Goal: Task Accomplishment & Management: Manage account settings

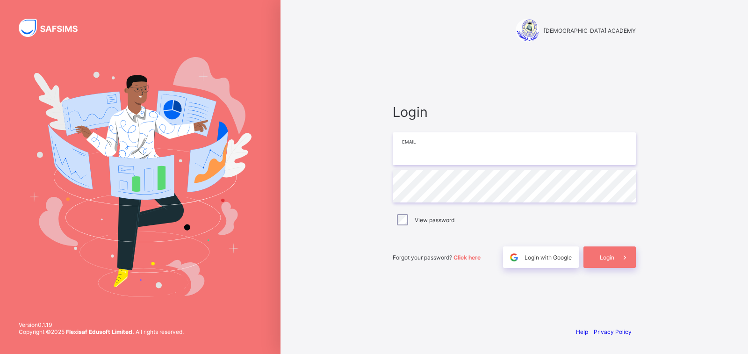
click at [490, 140] on input "email" at bounding box center [514, 148] width 243 height 33
type input "**********"
click at [607, 256] on span "Login" at bounding box center [607, 257] width 14 height 7
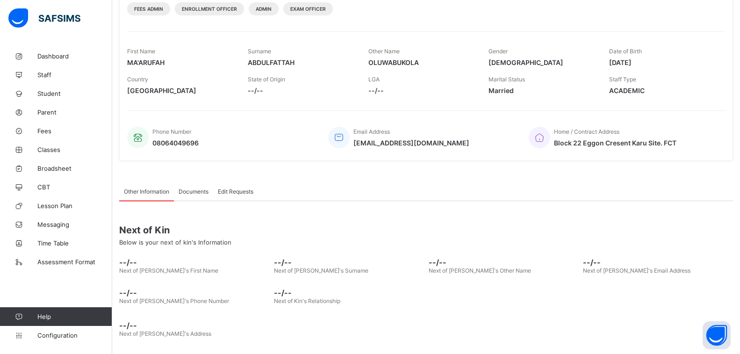
scroll to position [131, 0]
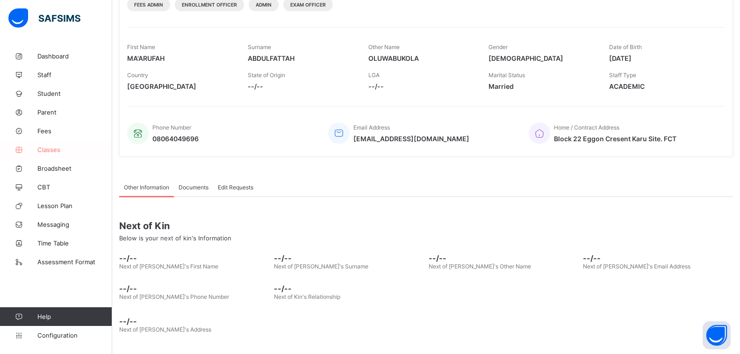
click at [54, 151] on span "Classes" at bounding box center [74, 149] width 75 height 7
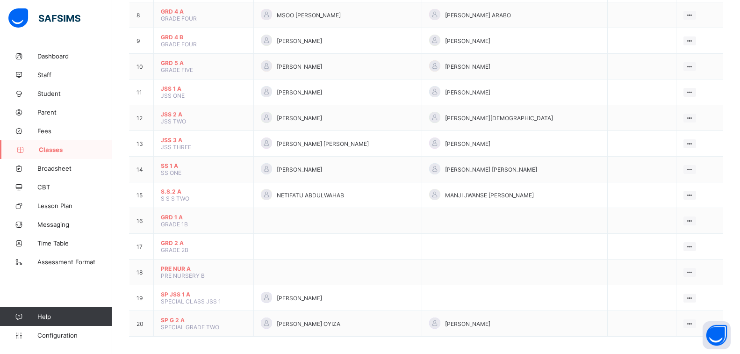
scroll to position [294, 0]
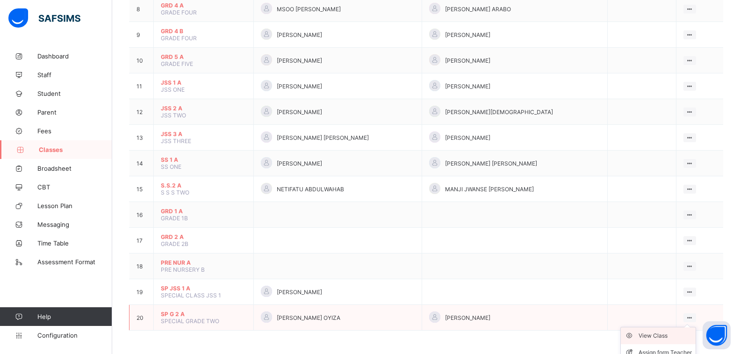
click at [669, 336] on div "View Class" at bounding box center [665, 335] width 53 height 9
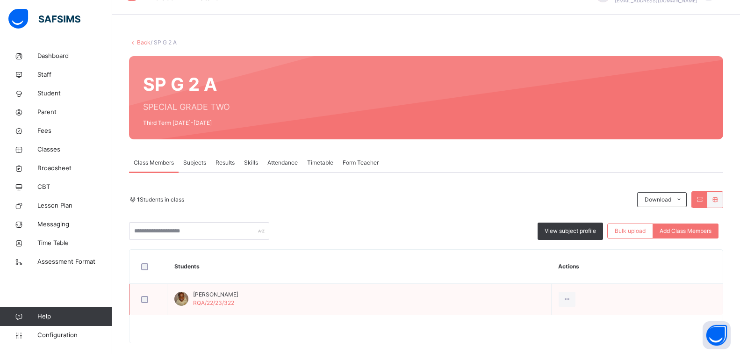
scroll to position [35, 0]
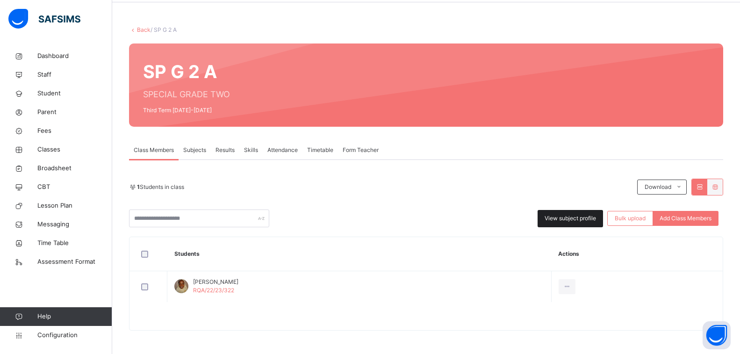
click at [577, 220] on span "View subject profile" at bounding box center [570, 218] width 51 height 8
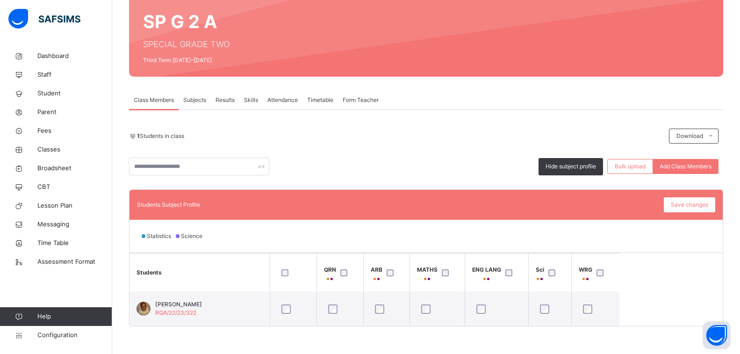
scroll to position [86, 0]
click at [216, 94] on div "Results" at bounding box center [225, 99] width 29 height 19
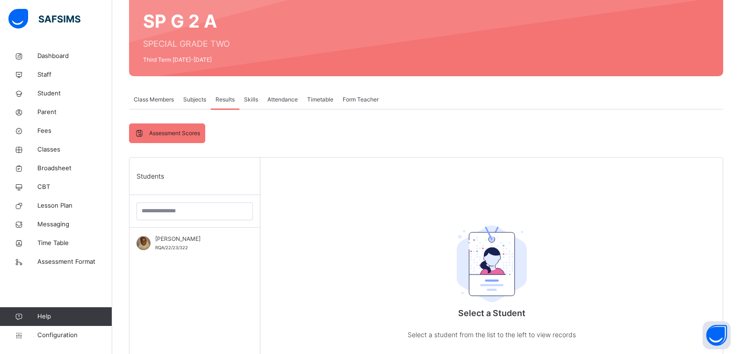
click at [197, 99] on span "Subjects" at bounding box center [194, 99] width 23 height 8
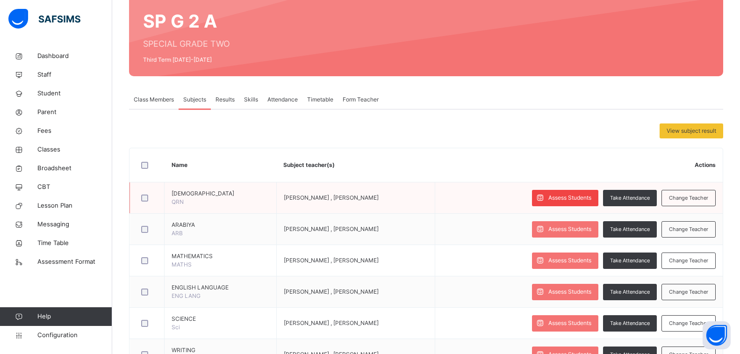
click at [586, 200] on span "Assess Students" at bounding box center [569, 198] width 43 height 8
click at [578, 201] on span "Assess Students" at bounding box center [569, 198] width 43 height 8
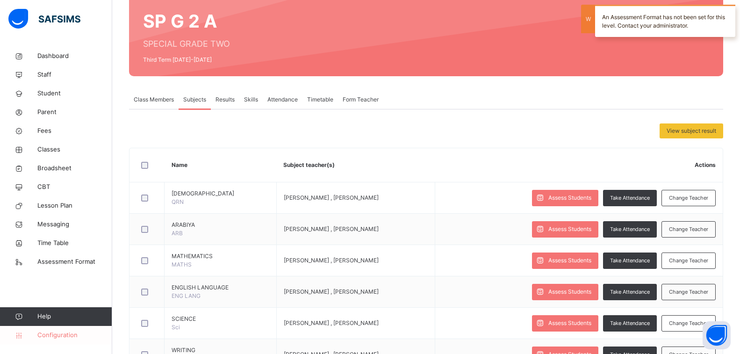
click at [60, 338] on span "Configuration" at bounding box center [74, 335] width 74 height 9
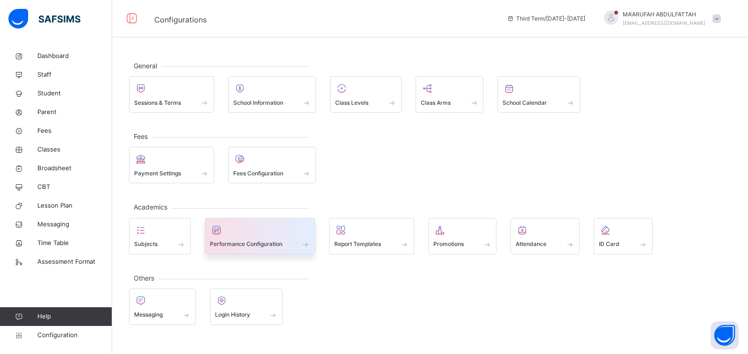
click at [281, 245] on span "Performance Configuration" at bounding box center [246, 244] width 72 height 8
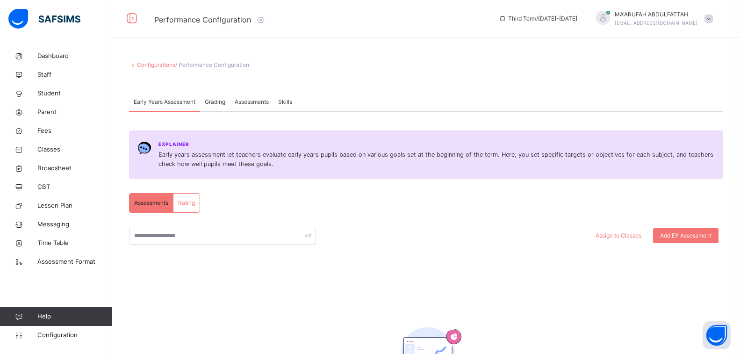
click at [253, 97] on div "Assessments" at bounding box center [251, 102] width 43 height 19
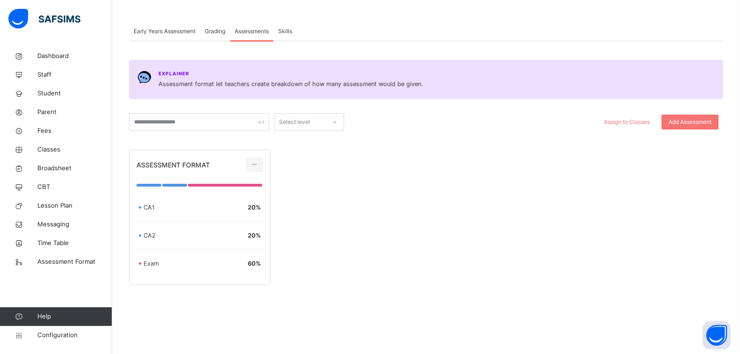
scroll to position [72, 0]
click at [248, 119] on input "text" at bounding box center [199, 121] width 140 height 18
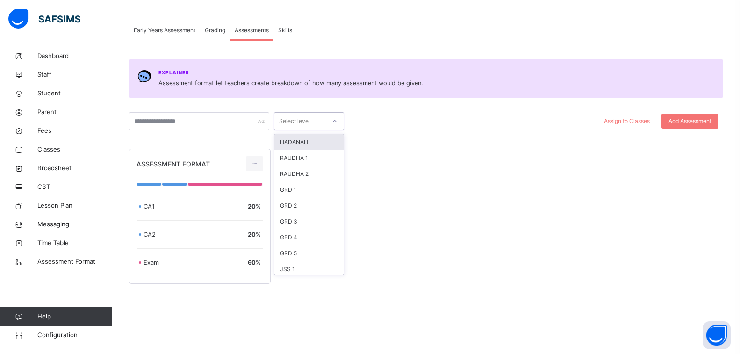
click at [317, 119] on div "Select level" at bounding box center [299, 121] width 51 height 14
click at [301, 267] on div "SP G 2" at bounding box center [308, 267] width 69 height 16
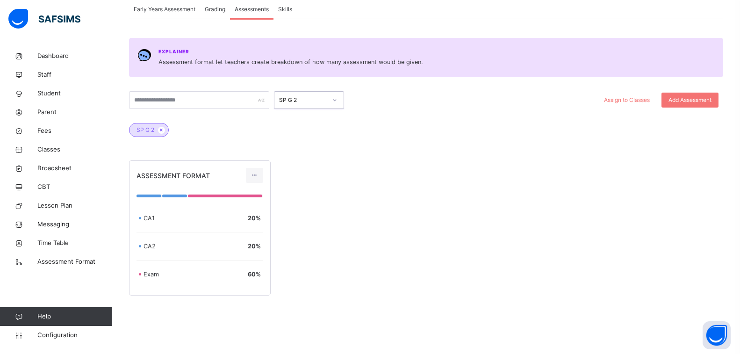
scroll to position [104, 0]
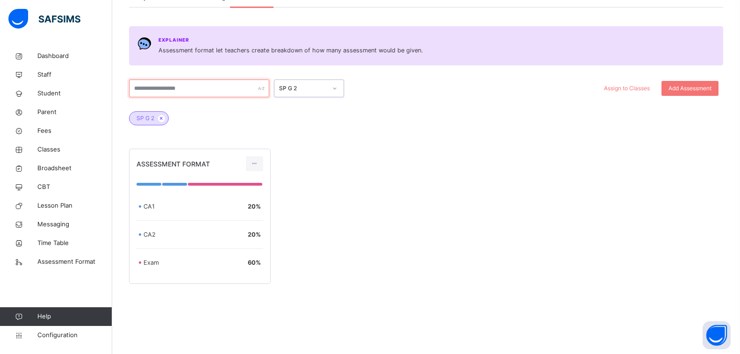
click at [233, 90] on input "text" at bounding box center [199, 88] width 140 height 18
click at [650, 89] on span "Assign to Classes" at bounding box center [627, 88] width 46 height 8
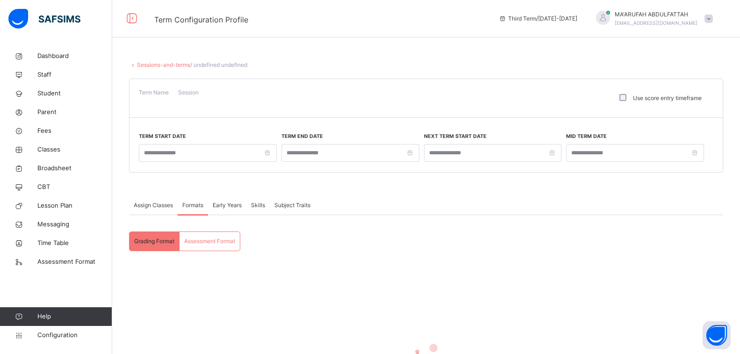
type input "**********"
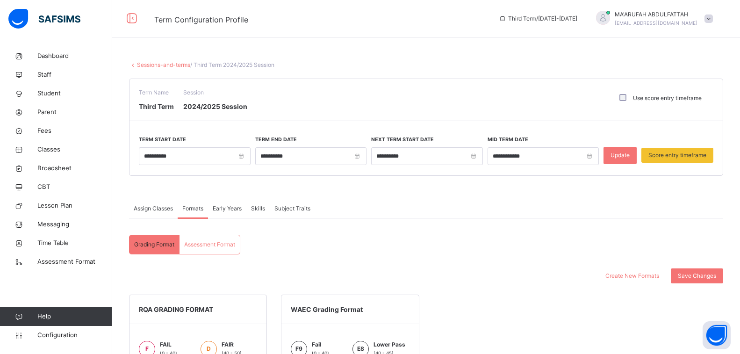
click at [228, 244] on span "Assessment Format" at bounding box center [209, 244] width 51 height 8
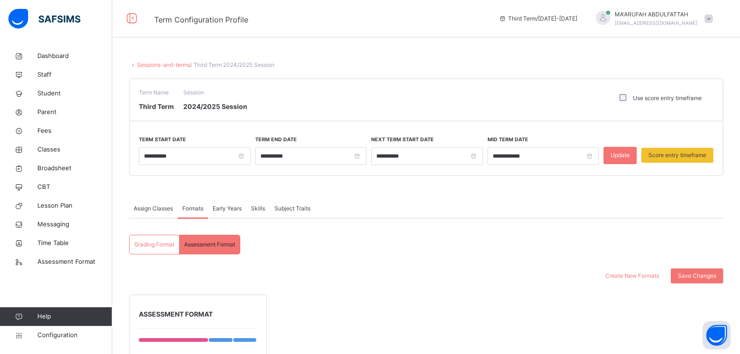
scroll to position [263, 0]
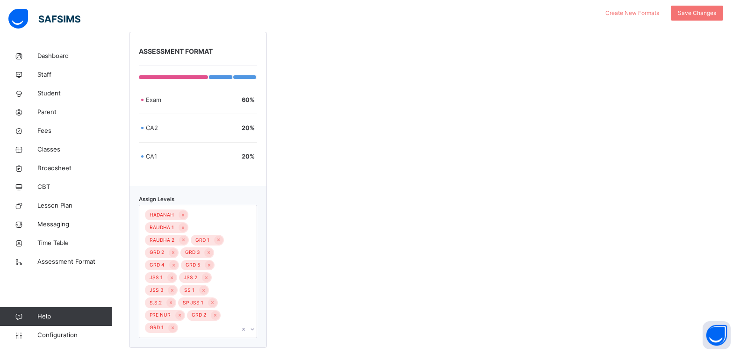
click at [211, 314] on div "HADANAH RAUDHA 1 RAUDHA 2 GRD 1 GRD 2 GRD 3 GRD 4 GRD 5 JSS 1 JSS 2 JSS 3 SS 1 …" at bounding box center [189, 271] width 100 height 132
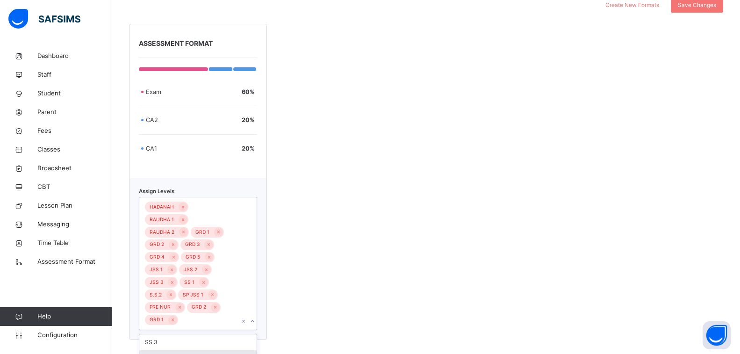
click at [165, 350] on div "SP G 2" at bounding box center [197, 358] width 117 height 16
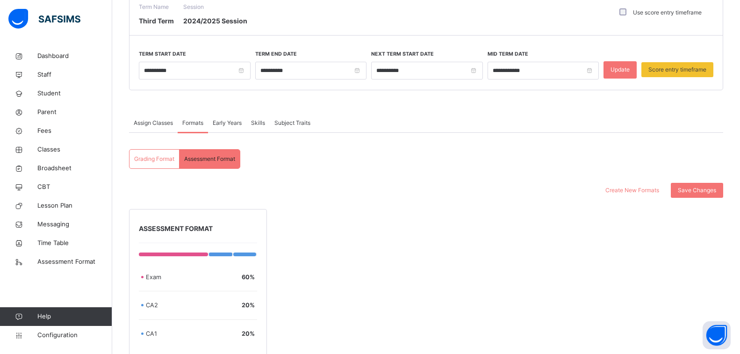
scroll to position [76, 0]
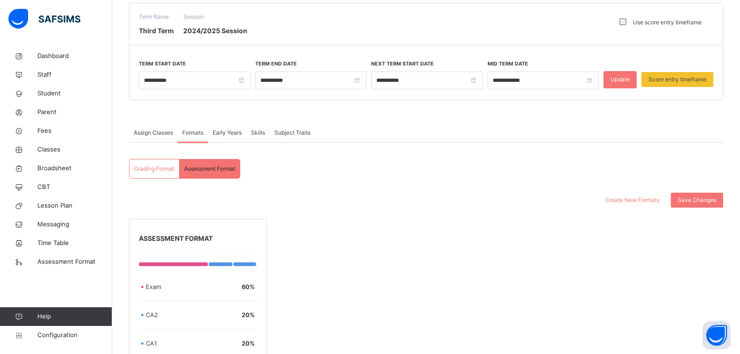
click at [225, 130] on span "Early Years" at bounding box center [227, 133] width 29 height 8
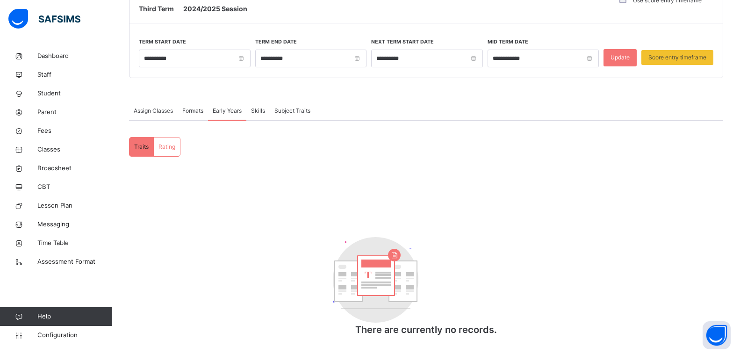
scroll to position [109, 0]
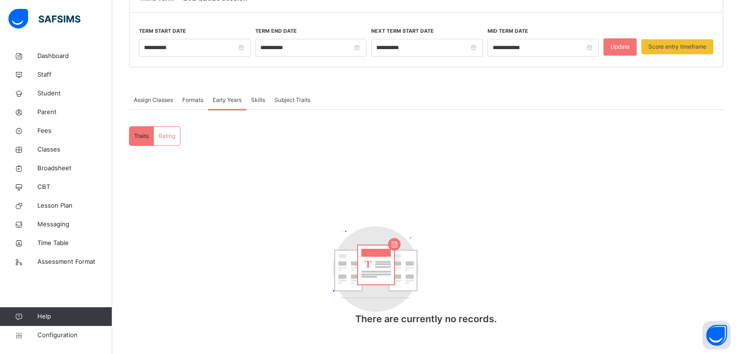
click at [254, 96] on span "Skills" at bounding box center [258, 100] width 14 height 8
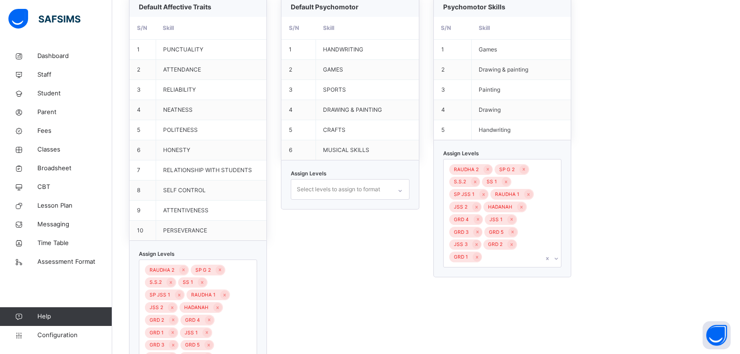
scroll to position [353, 0]
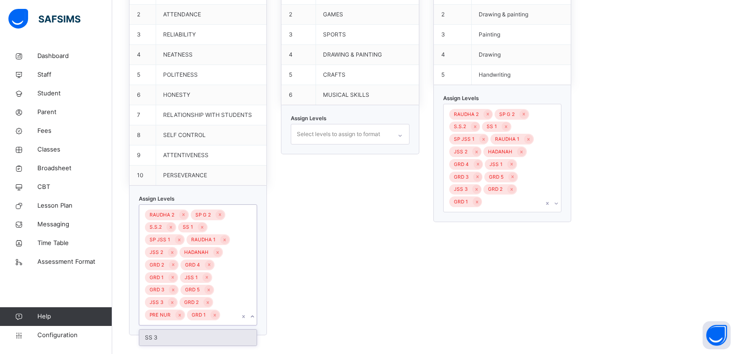
click at [233, 289] on div "RAUDHA 2 SP G 2 S.S.2 SS 1 SP JSS 1 RAUDHA 1 JSS 2 HADANAH GRD 2 GRD 4 GRD 1 JS…" at bounding box center [189, 265] width 100 height 120
click at [229, 315] on div "RAUDHA 2 SP G 2 S.S.2 SS 1 SP JSS 1 RAUDHA 1 JSS 2 HADANAH GRD 2 GRD 4 GRD 1 JS…" at bounding box center [189, 265] width 100 height 120
click at [359, 259] on div "Default Psychomotor S/N Skill 1 HANDWRITING 2 GAMES 3 SPORTS 4 DRAWING & PAINTI…" at bounding box center [350, 138] width 138 height 394
click at [527, 204] on div "RAUDHA 2 SP G 2 S.S.2 SS 1 SP JSS 1 RAUDHA 1 JSS 2 HADANAH GRD 4 JSS 1 GRD 3 GR…" at bounding box center [494, 158] width 100 height 108
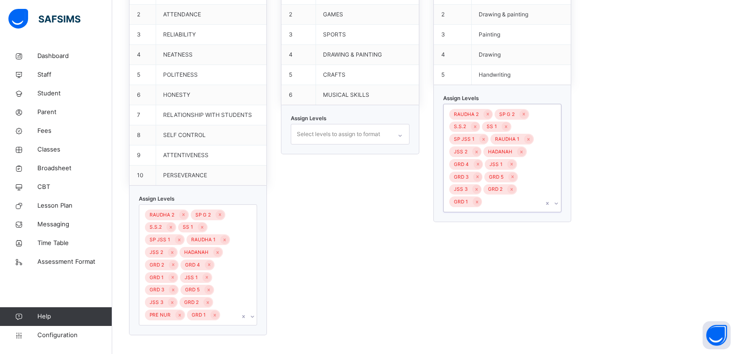
click at [511, 206] on div "RAUDHA 2 SP G 2 S.S.2 SS 1 SP JSS 1 RAUDHA 1 JSS 2 HADANAH GRD 4 JSS 1 GRD 3 GR…" at bounding box center [494, 158] width 100 height 108
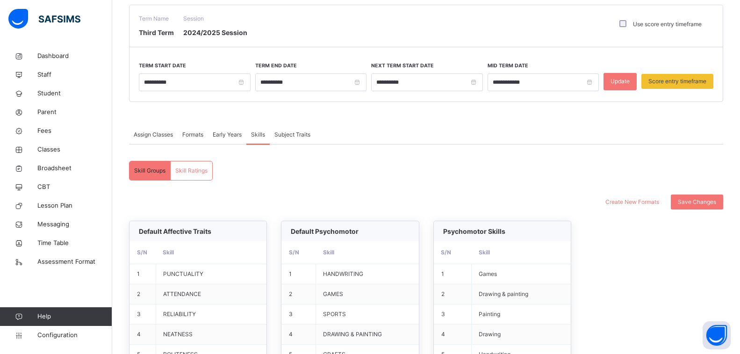
scroll to position [73, 0]
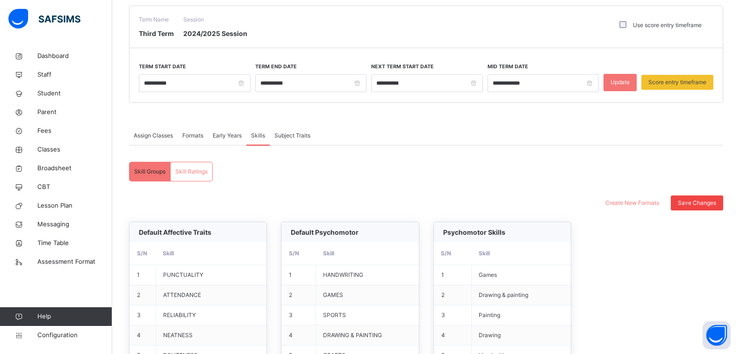
click at [691, 204] on span "Save Changes" at bounding box center [697, 203] width 38 height 8
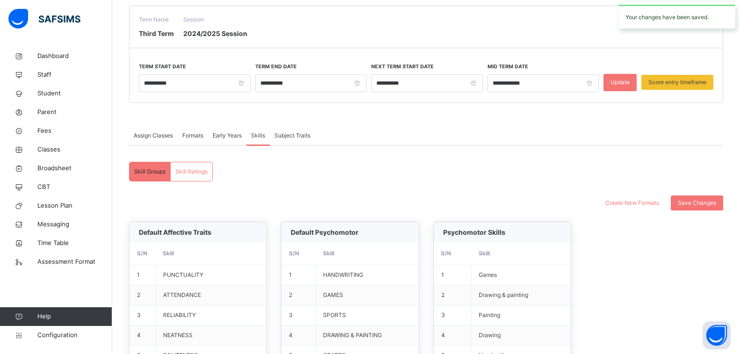
click at [288, 137] on span "Subject Traits" at bounding box center [292, 135] width 36 height 8
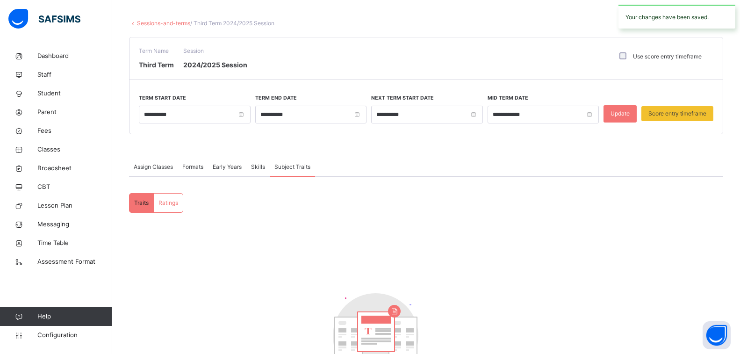
scroll to position [0, 0]
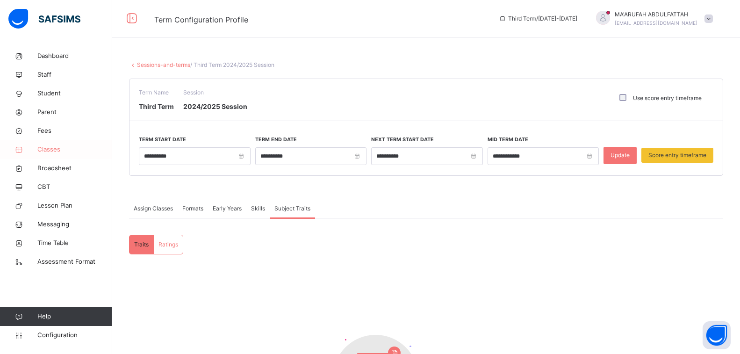
click at [65, 151] on span "Classes" at bounding box center [74, 149] width 75 height 9
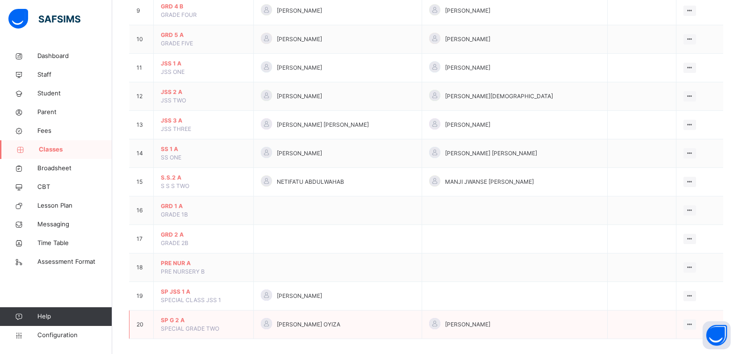
scroll to position [351, 0]
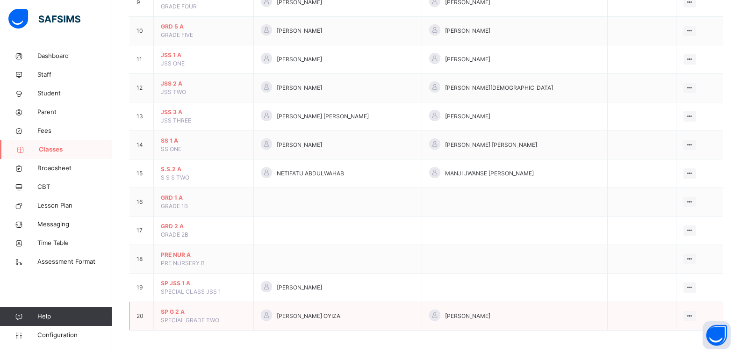
click at [209, 315] on span "SP G 2 A" at bounding box center [204, 312] width 86 height 8
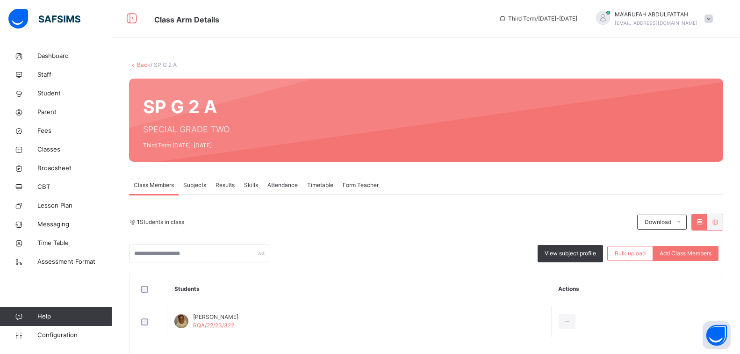
click at [194, 185] on span "Subjects" at bounding box center [194, 185] width 23 height 8
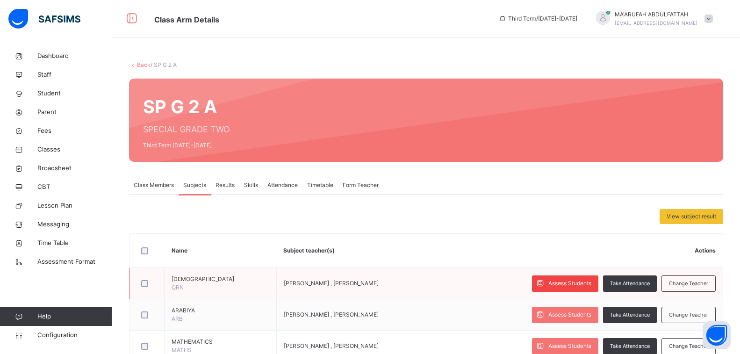
click at [562, 281] on span "Assess Students" at bounding box center [569, 283] width 43 height 8
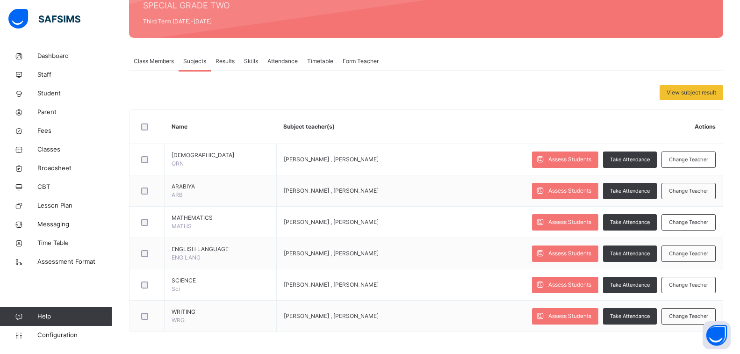
scroll to position [125, 0]
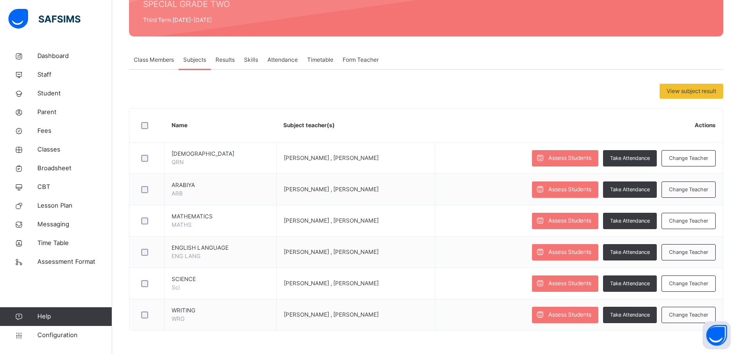
click at [253, 59] on span "Skills" at bounding box center [251, 60] width 14 height 8
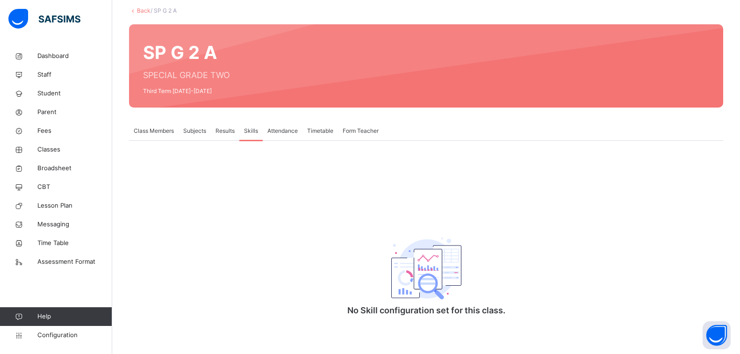
scroll to position [55, 0]
click at [190, 137] on div "Subjects" at bounding box center [195, 131] width 32 height 19
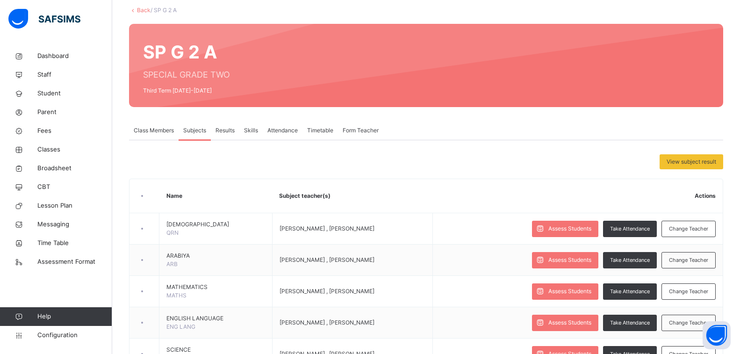
scroll to position [125, 0]
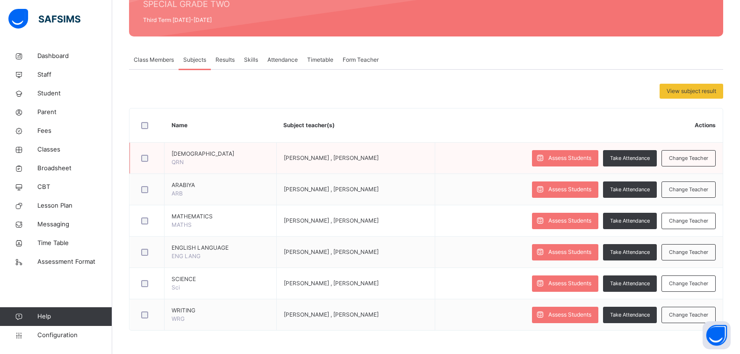
click at [147, 152] on div at bounding box center [147, 158] width 20 height 20
click at [80, 338] on span "Configuration" at bounding box center [74, 335] width 74 height 9
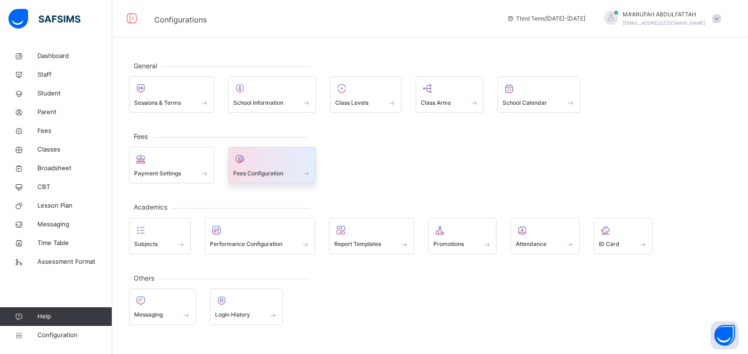
click at [284, 168] on div "Fees Configuration" at bounding box center [272, 173] width 78 height 10
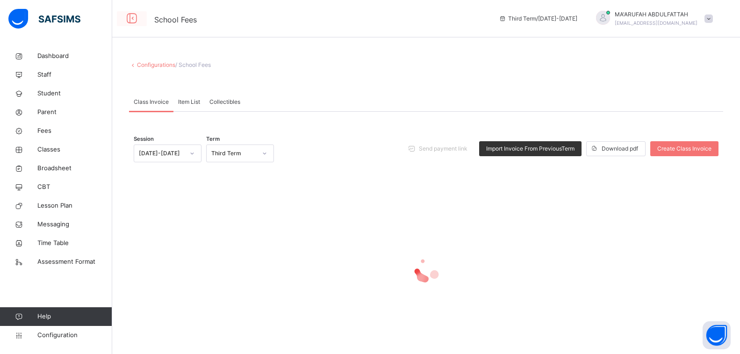
click at [132, 20] on icon at bounding box center [132, 18] width 16 height 17
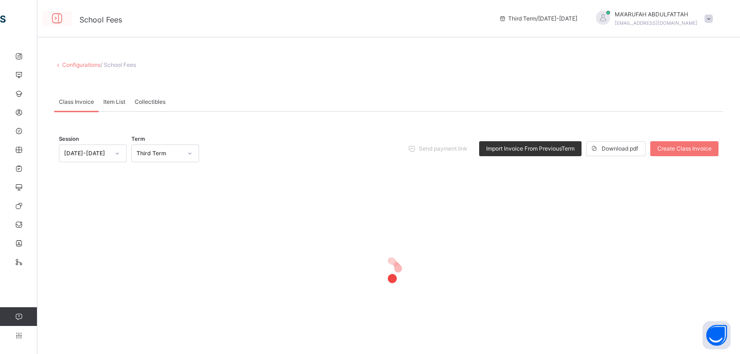
click at [60, 23] on icon at bounding box center [57, 18] width 16 height 17
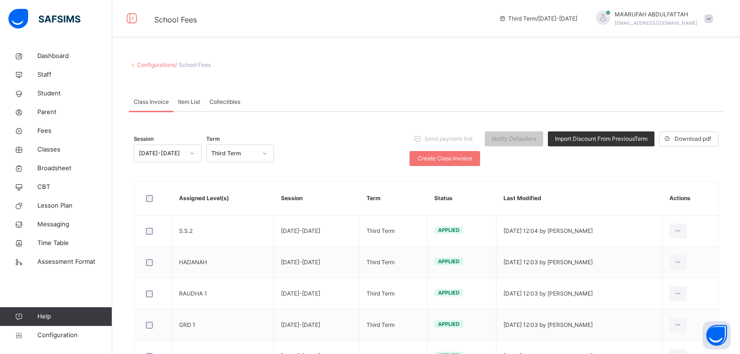
click at [161, 68] on link "Configurations" at bounding box center [156, 64] width 38 height 7
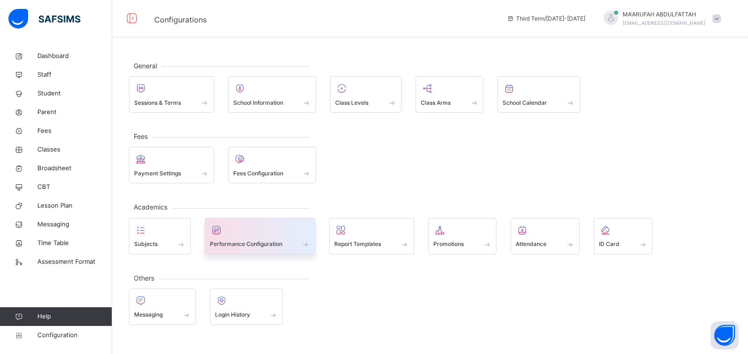
click at [286, 241] on div "Performance Configuration" at bounding box center [260, 244] width 101 height 10
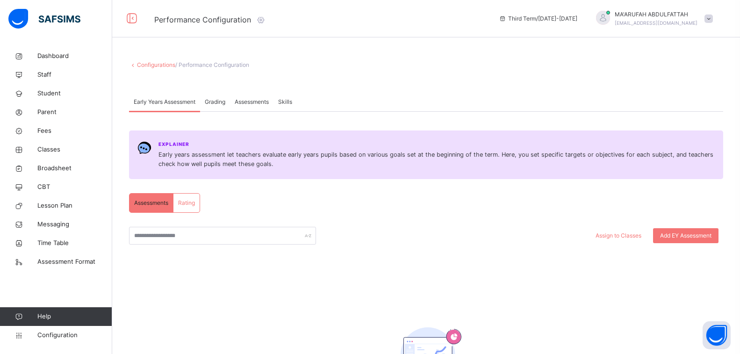
click at [219, 100] on span "Grading" at bounding box center [215, 102] width 21 height 8
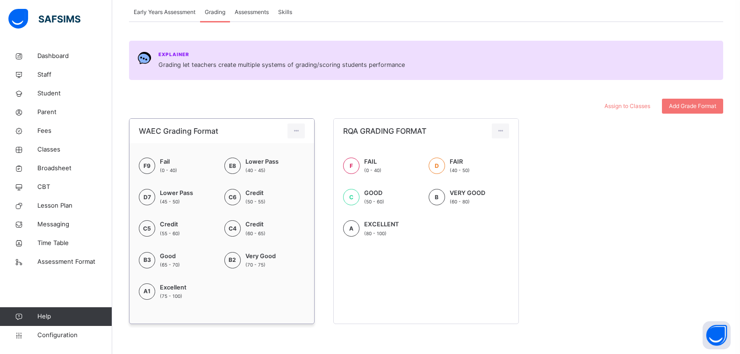
scroll to position [93, 0]
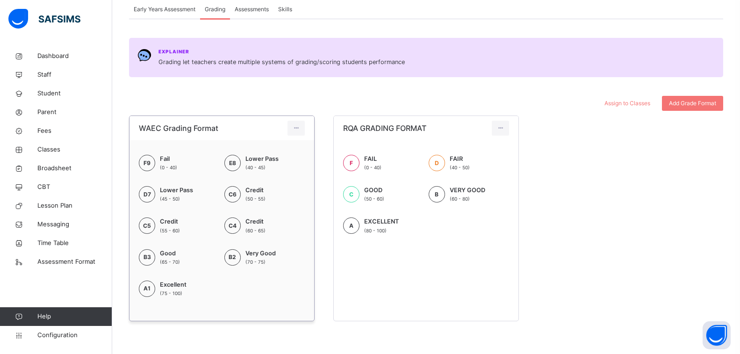
click at [232, 294] on div "F9 Fail (0 - 40) E8 Lower Pass (40 - 45) D7 Lower Pass (45 - 50) C6 Credit (50 …" at bounding box center [222, 230] width 166 height 152
click at [386, 290] on div "RQA GRADING FORMAT F FAIL (0 - 40) D FAIR (40 - 50) C GOOD (50 - 60) B VERY GOO…" at bounding box center [426, 218] width 186 height 206
click at [255, 10] on span "Assessments" at bounding box center [252, 9] width 34 height 8
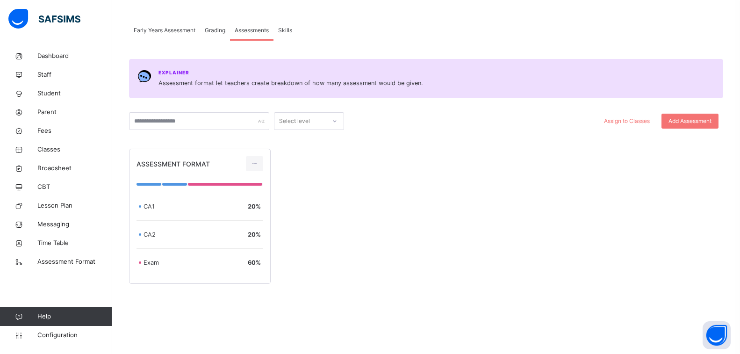
click at [310, 123] on div "Select level" at bounding box center [299, 121] width 51 height 14
click at [299, 267] on div "SP G 2" at bounding box center [308, 267] width 69 height 16
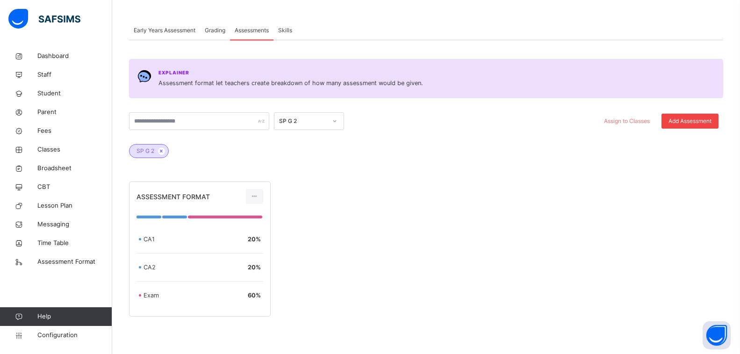
click at [693, 118] on span "Add Assessment" at bounding box center [690, 121] width 43 height 8
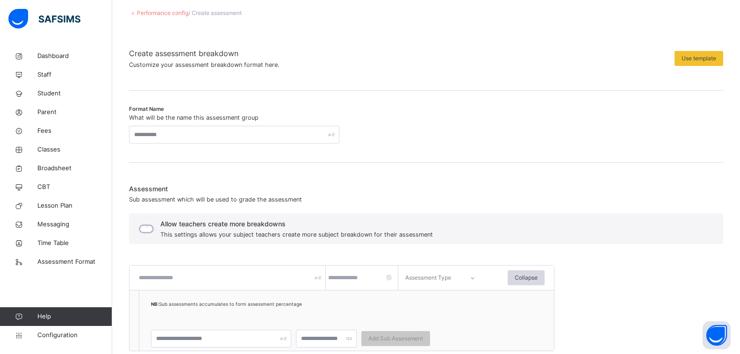
scroll to position [47, 0]
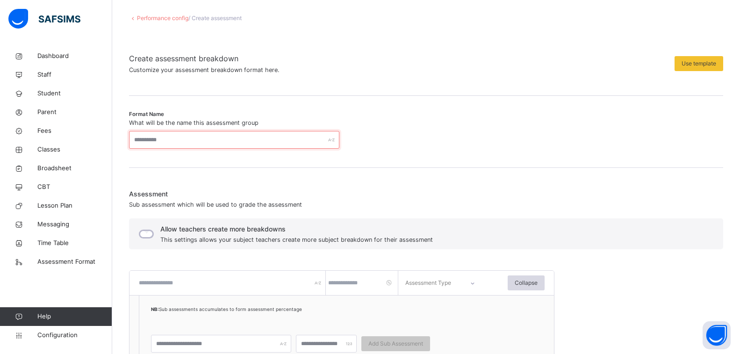
click at [216, 141] on input "text" at bounding box center [234, 140] width 210 height 18
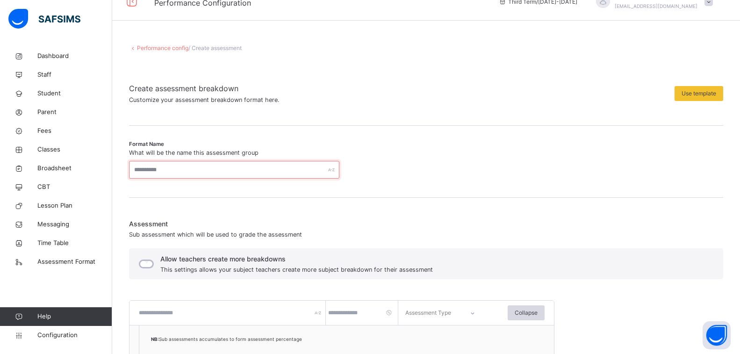
scroll to position [0, 0]
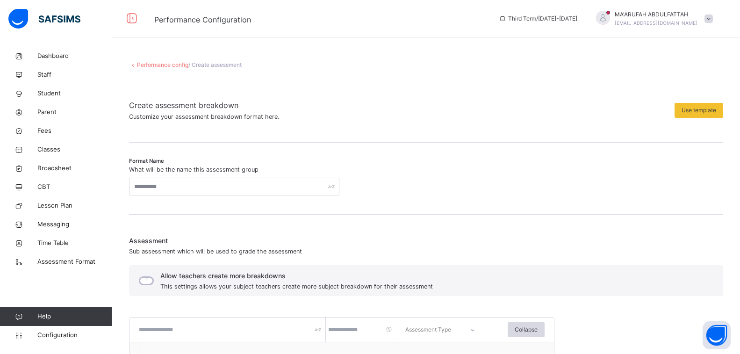
click at [160, 65] on link "Performance config" at bounding box center [162, 64] width 51 height 7
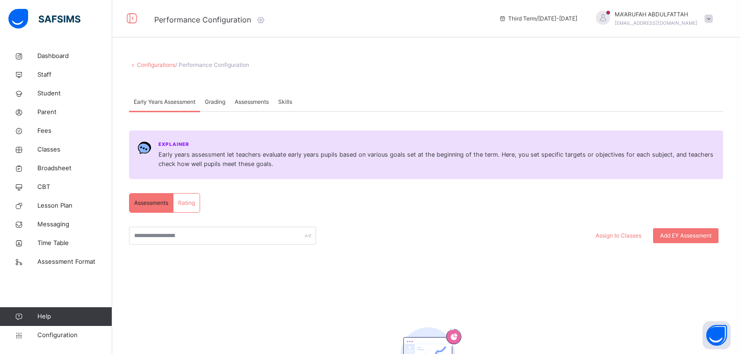
click at [187, 195] on div "Rating" at bounding box center [186, 203] width 26 height 19
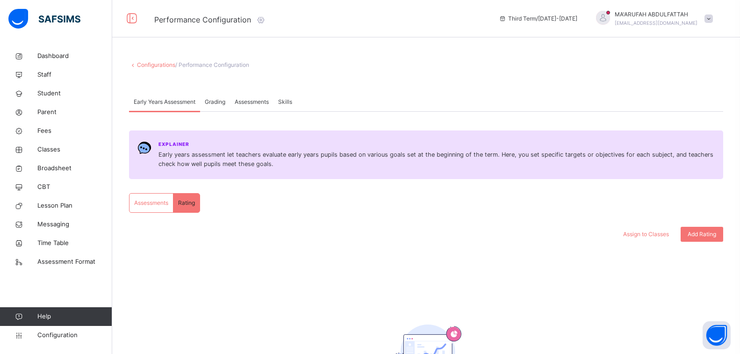
click at [255, 102] on span "Assessments" at bounding box center [252, 102] width 34 height 8
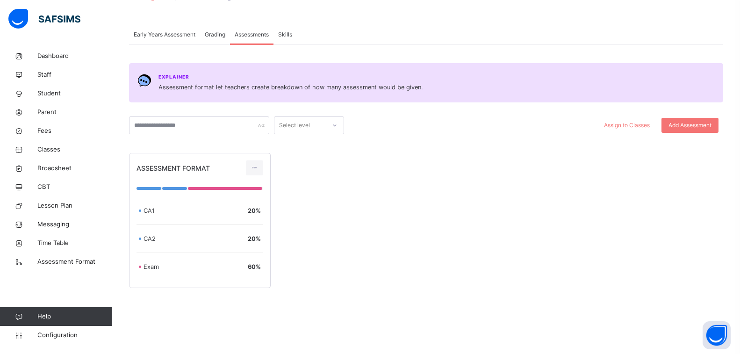
scroll to position [72, 0]
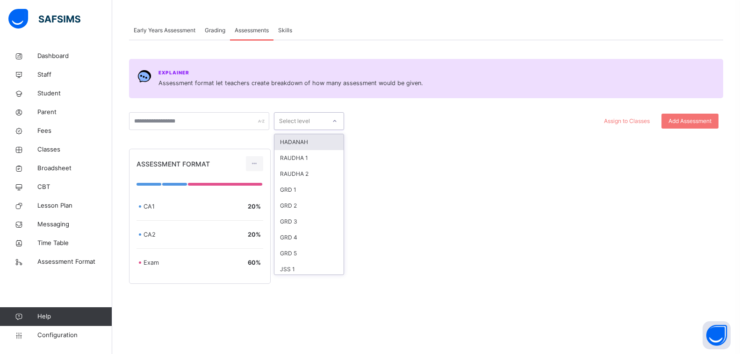
click at [301, 119] on div "Select level" at bounding box center [294, 121] width 31 height 18
click at [295, 266] on div "SP G 2" at bounding box center [308, 267] width 69 height 16
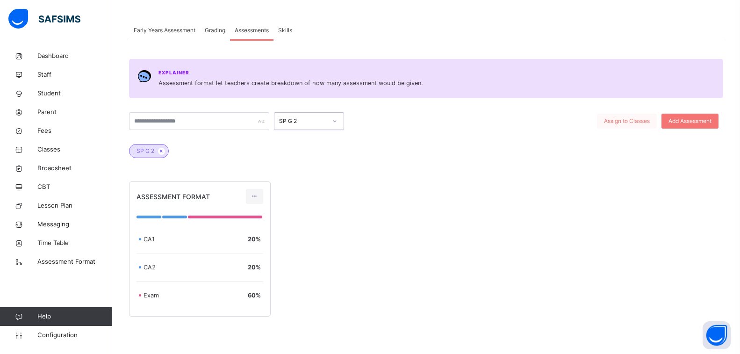
click at [643, 123] on span "Assign to Classes" at bounding box center [627, 121] width 46 height 8
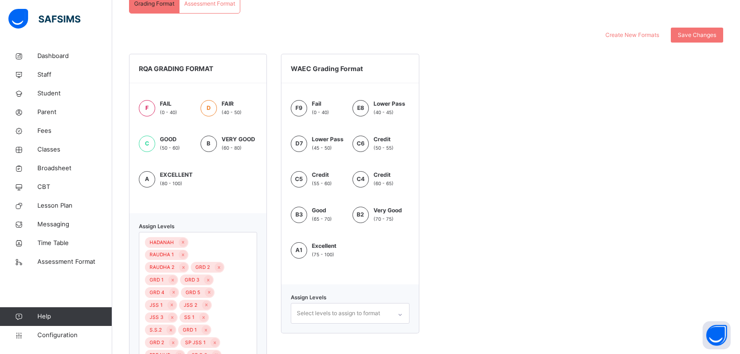
scroll to position [268, 0]
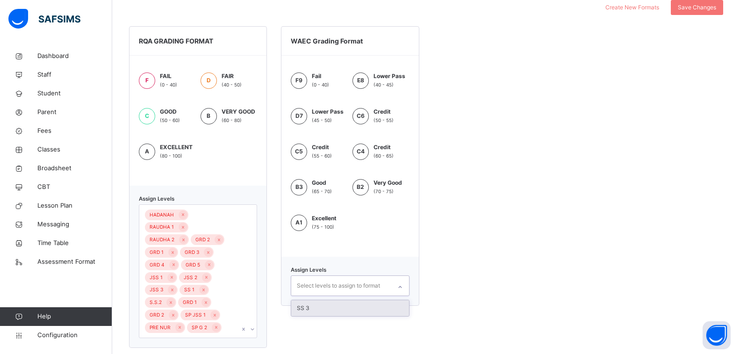
click at [350, 289] on div "Select levels to assign to format" at bounding box center [338, 286] width 83 height 18
click at [366, 248] on div "F9 Fail (0 - 40) E8 Lower Pass (40 - 45) D7 Lower Pass (45 - 50) C6 Credit (50 …" at bounding box center [349, 156] width 137 height 201
click at [379, 255] on div "F9 Fail (0 - 40) E8 Lower Pass (40 - 45) D7 Lower Pass (45 - 50) C6 Credit (50 …" at bounding box center [349, 156] width 137 height 201
click at [377, 258] on div "Assign Levels Select levels to assign to format" at bounding box center [350, 281] width 138 height 49
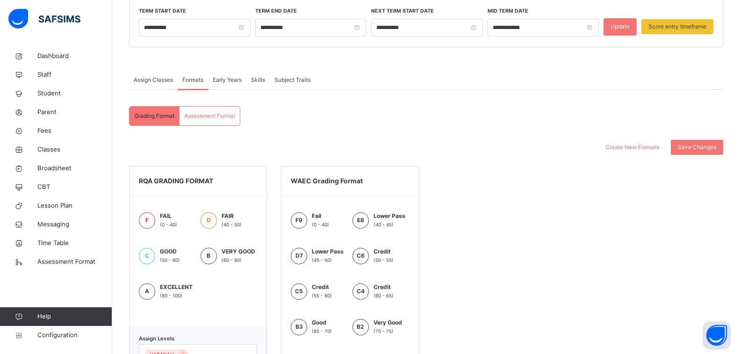
scroll to position [128, 0]
click at [202, 111] on div "Assessment Format" at bounding box center [210, 116] width 60 height 19
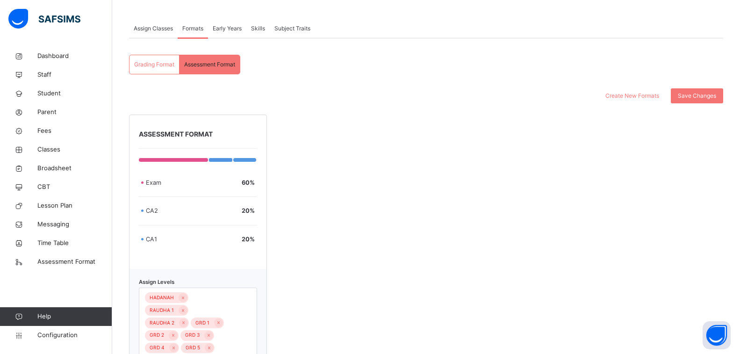
scroll to position [263, 0]
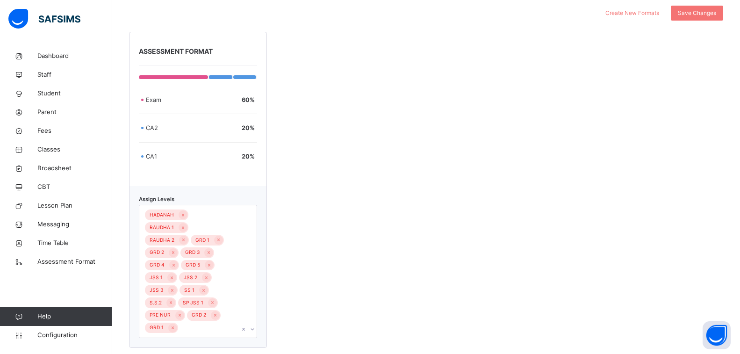
click at [193, 322] on div "HADANAH RAUDHA 1 RAUDHA 2 GRD 1 GRD 2 GRD 3 GRD 4 GRD 5 JSS 1 JSS 2 JSS 3 SS 1 …" at bounding box center [198, 271] width 118 height 133
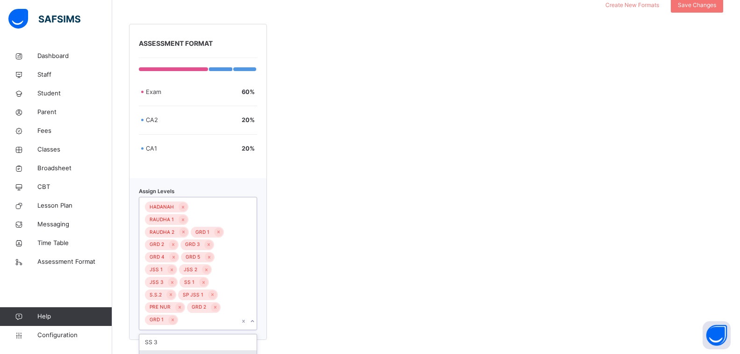
click at [182, 350] on div "SP G 2" at bounding box center [197, 358] width 117 height 16
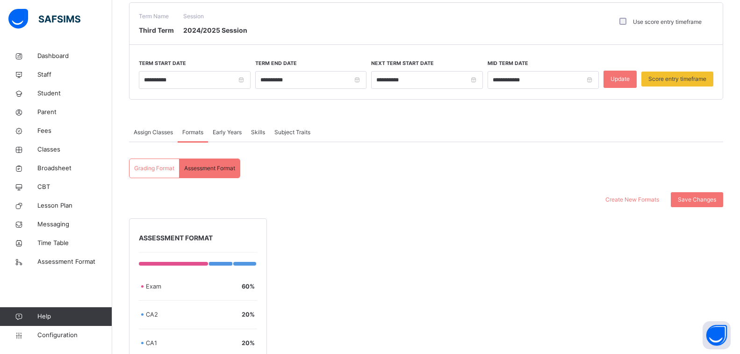
scroll to position [76, 0]
click at [702, 197] on span "Save Changes" at bounding box center [697, 200] width 38 height 8
click at [261, 131] on span "Skills" at bounding box center [258, 133] width 14 height 8
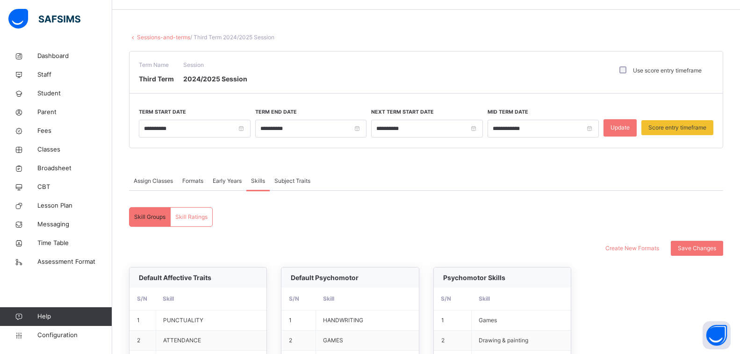
scroll to position [26, 0]
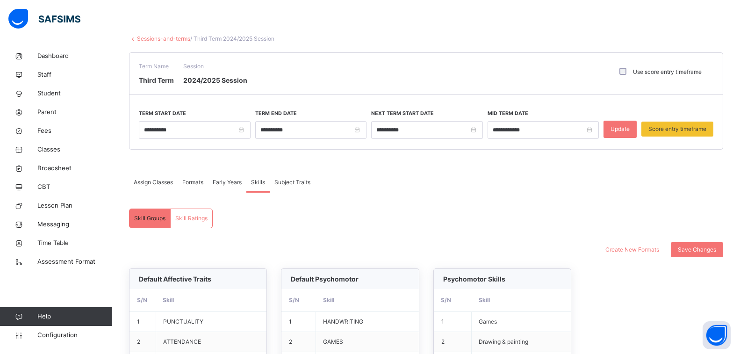
click at [290, 179] on span "Subject Traits" at bounding box center [292, 182] width 36 height 8
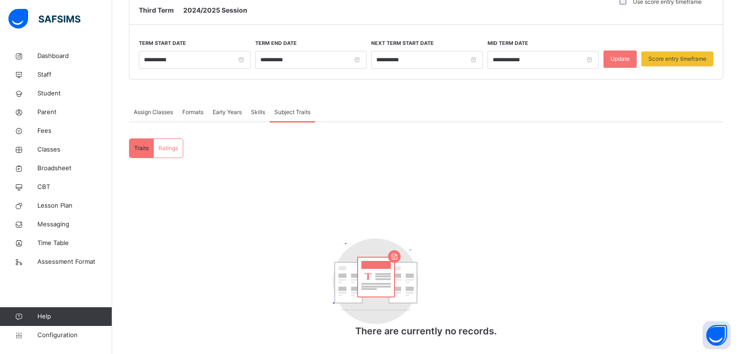
scroll to position [109, 0]
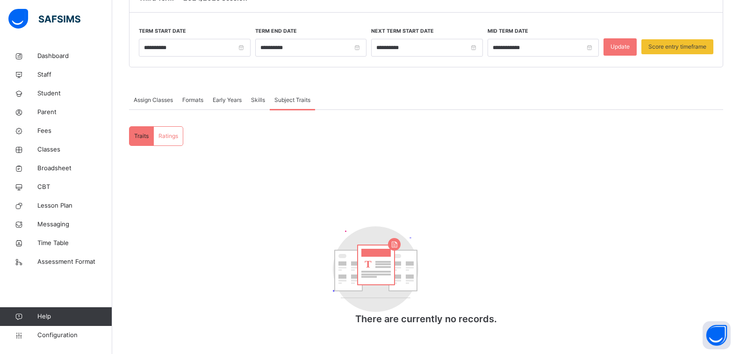
click at [170, 130] on div "Ratings" at bounding box center [168, 136] width 29 height 19
click at [262, 94] on div "Skills" at bounding box center [257, 100] width 23 height 19
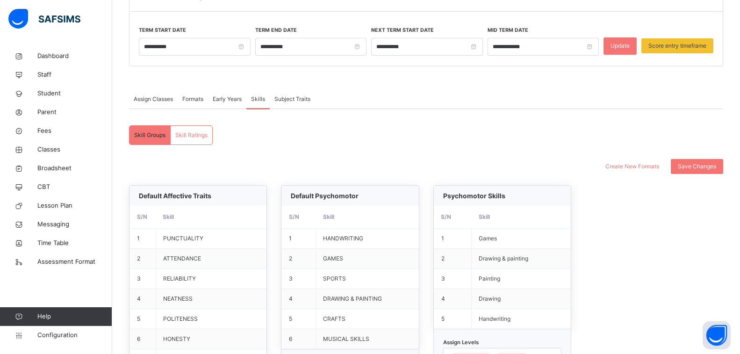
click at [190, 135] on span "Skill Ratings" at bounding box center [191, 135] width 32 height 8
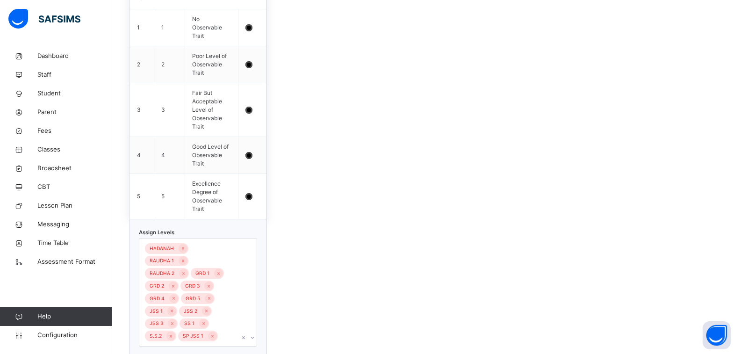
scroll to position [384, 0]
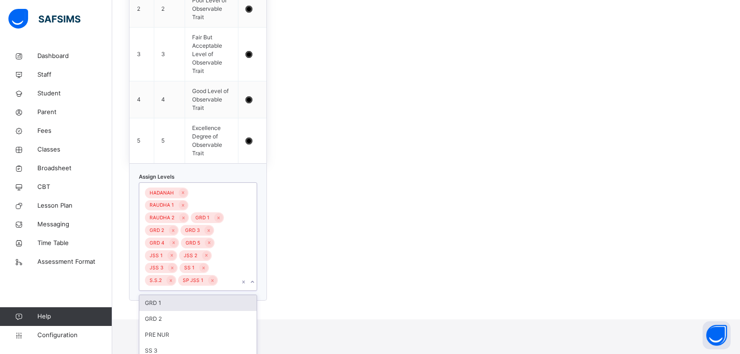
click at [227, 289] on div "option GRD 1 focused, 1 of 5. 5 results available. Use Up and Down to choose op…" at bounding box center [198, 236] width 118 height 108
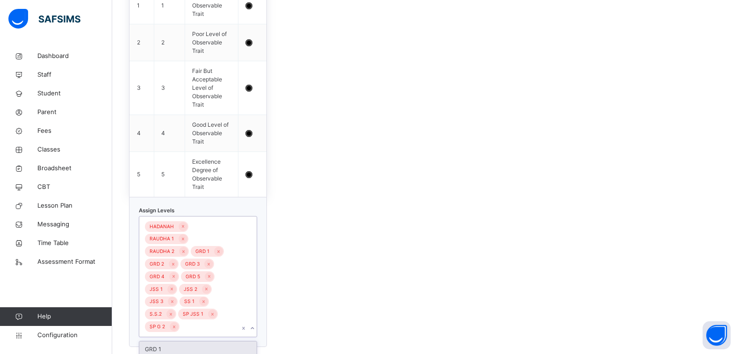
scroll to position [334, 0]
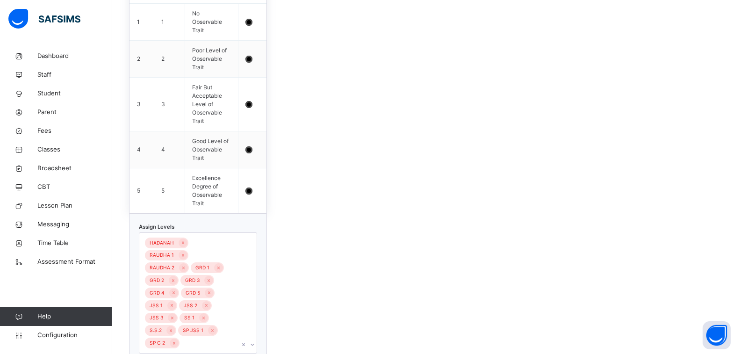
click at [290, 245] on div "Default Trait Rating S/N Grade Remark Color 1 1 No Observable Trait 2 2 Poor Le…" at bounding box center [426, 161] width 594 height 403
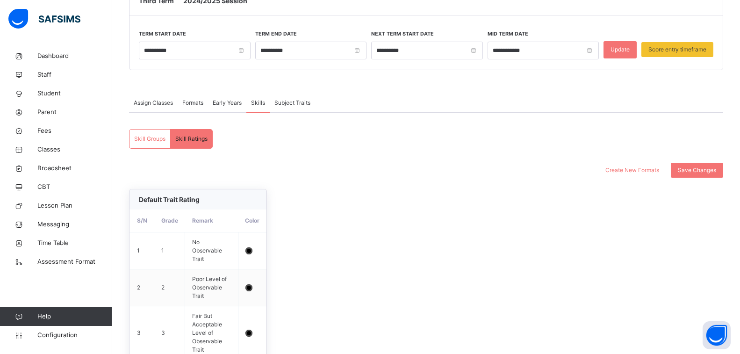
scroll to position [101, 0]
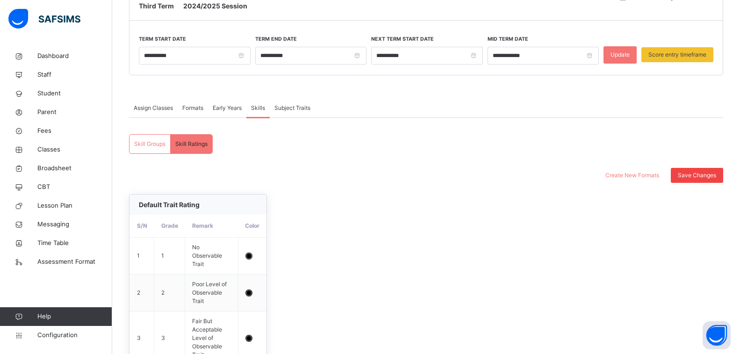
click at [702, 179] on span "Save Changes" at bounding box center [697, 175] width 38 height 8
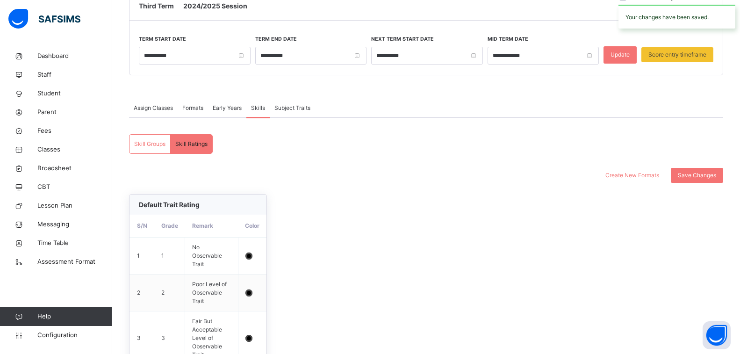
click at [221, 107] on span "Early Years" at bounding box center [227, 108] width 29 height 8
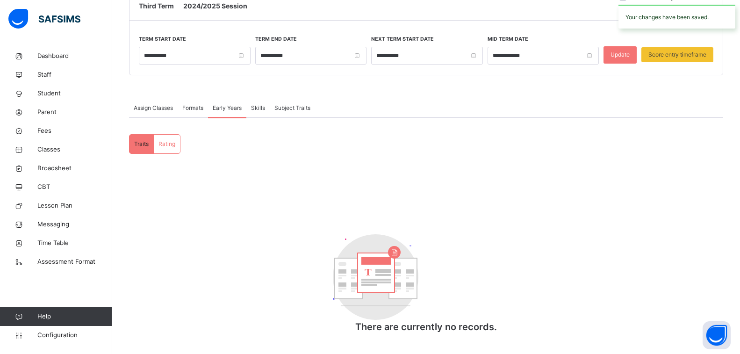
click at [193, 108] on span "Formats" at bounding box center [192, 108] width 21 height 8
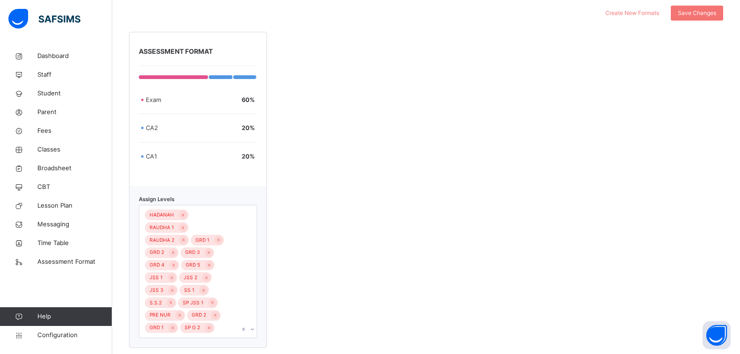
scroll to position [29, 0]
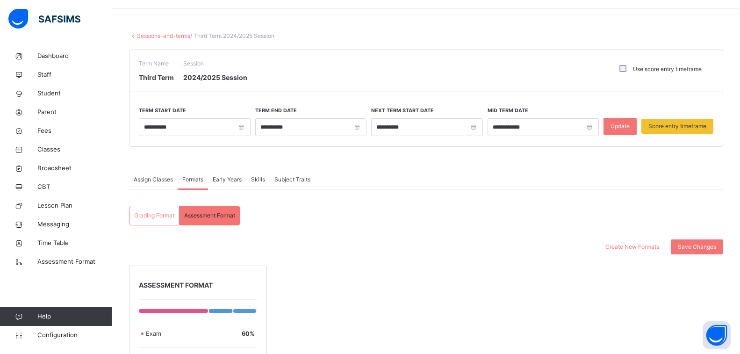
click at [150, 180] on span "Assign Classes" at bounding box center [153, 179] width 39 height 8
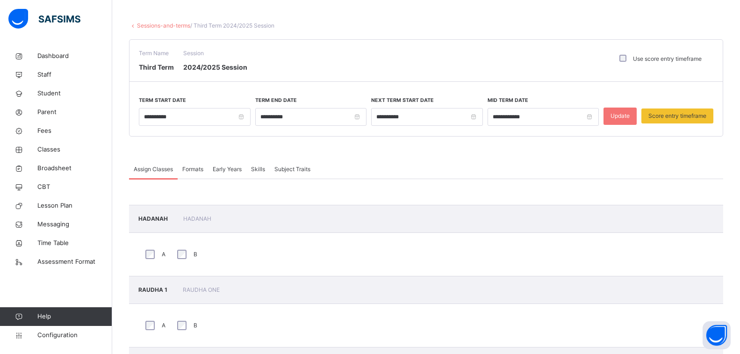
scroll to position [0, 0]
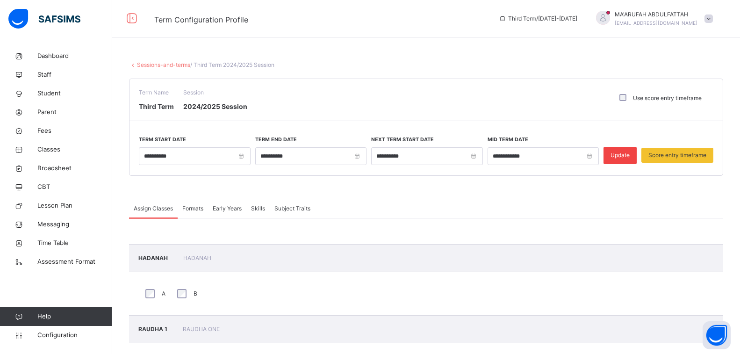
click at [630, 158] on span "Update" at bounding box center [620, 155] width 19 height 8
click at [50, 153] on span "Classes" at bounding box center [74, 149] width 75 height 9
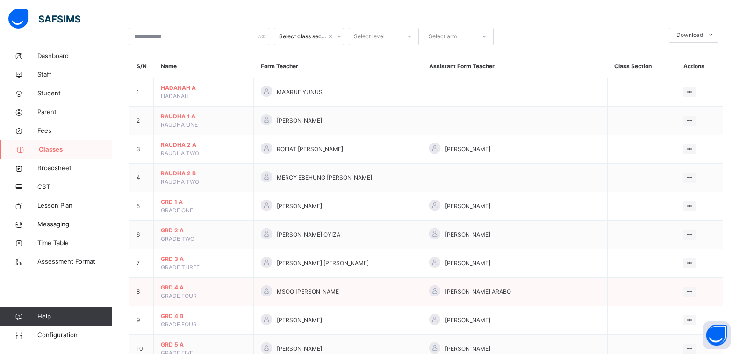
scroll to position [351, 0]
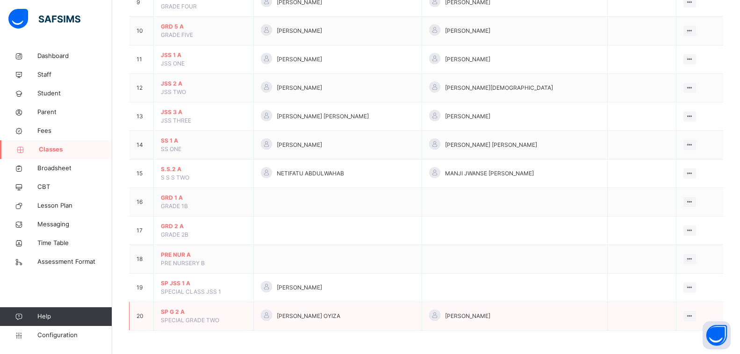
click at [209, 316] on td "SP G 2 A SPECIAL GRADE TWO" at bounding box center [204, 316] width 100 height 29
click at [681, 334] on div "View Class" at bounding box center [665, 334] width 53 height 9
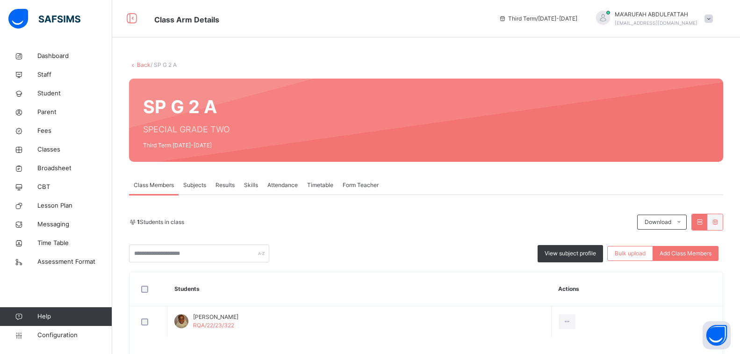
click at [190, 186] on span "Subjects" at bounding box center [194, 185] width 23 height 8
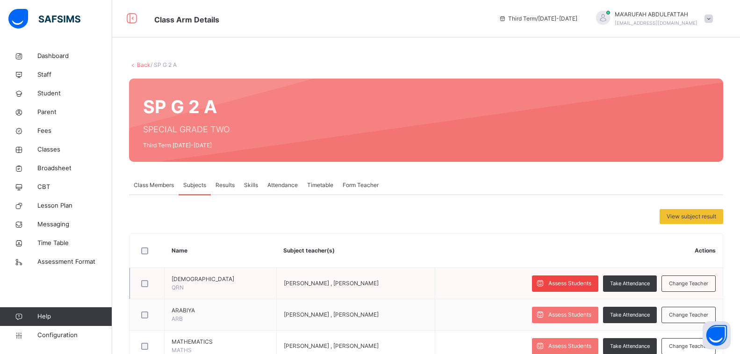
click at [564, 284] on span "Assess Students" at bounding box center [569, 283] width 43 height 8
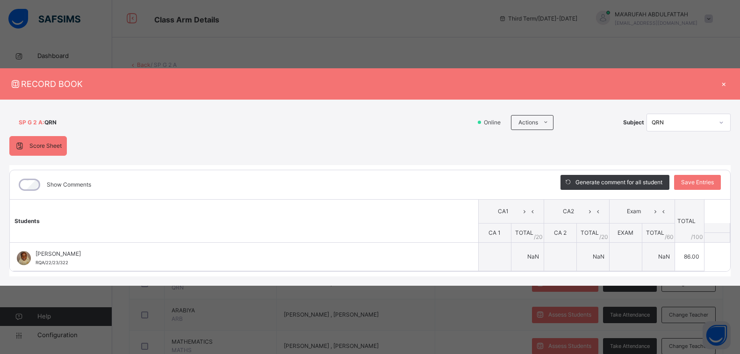
type input "**"
click at [699, 183] on span "Save Entries" at bounding box center [697, 182] width 33 height 8
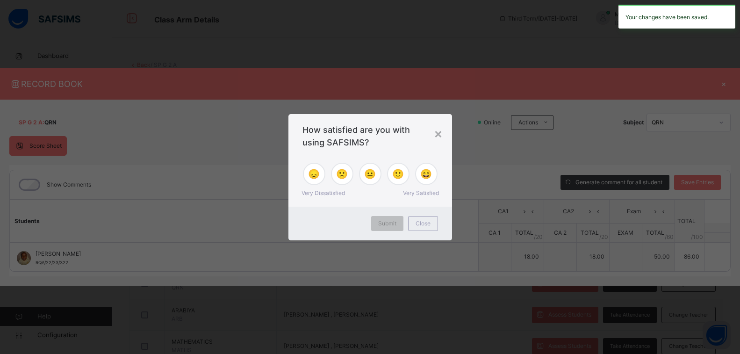
type input "**"
click at [373, 175] on span "😐" at bounding box center [370, 174] width 12 height 14
click at [379, 223] on span "Submit" at bounding box center [387, 223] width 18 height 8
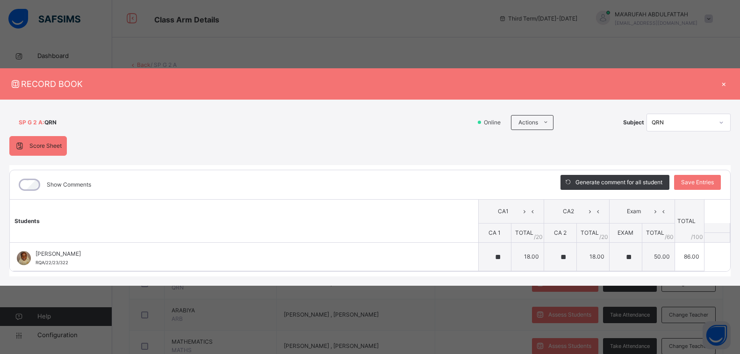
click at [723, 79] on div "×" at bounding box center [724, 84] width 14 height 13
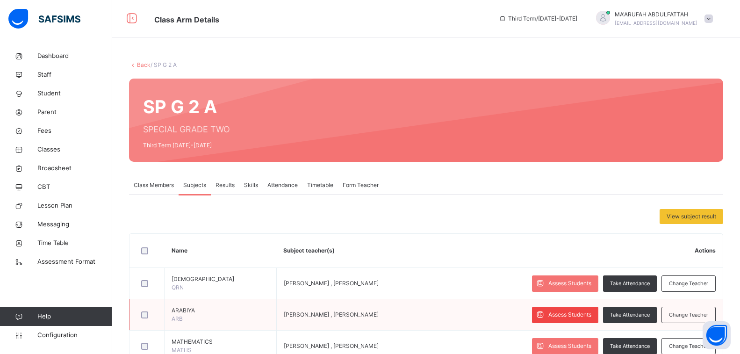
click at [558, 311] on span "Assess Students" at bounding box center [569, 314] width 43 height 8
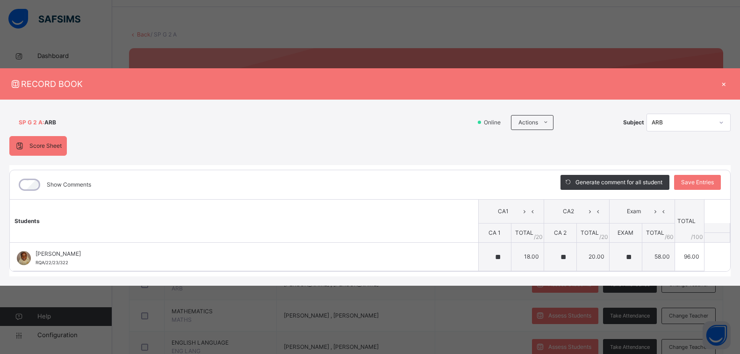
scroll to position [47, 0]
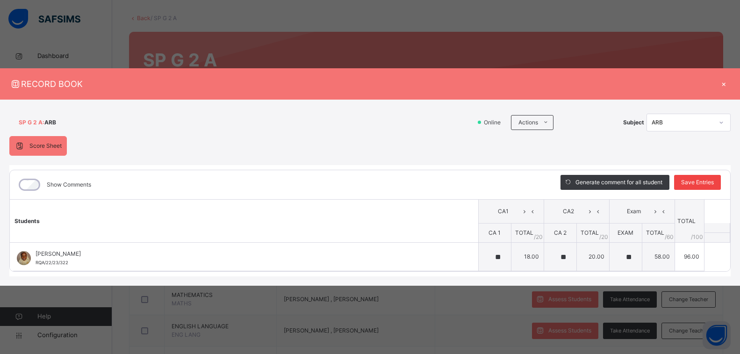
click at [706, 182] on span "Save Entries" at bounding box center [697, 182] width 33 height 8
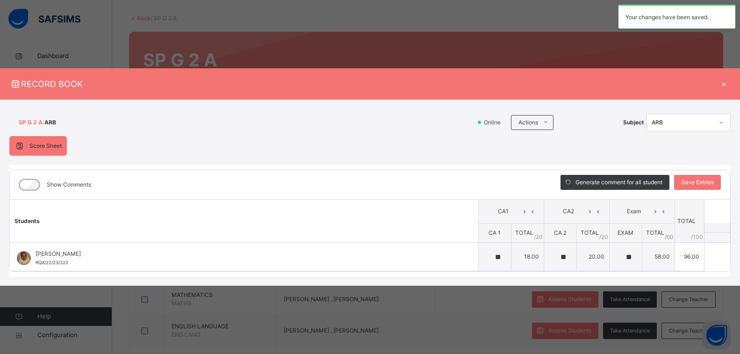
click at [722, 83] on div "×" at bounding box center [724, 84] width 14 height 13
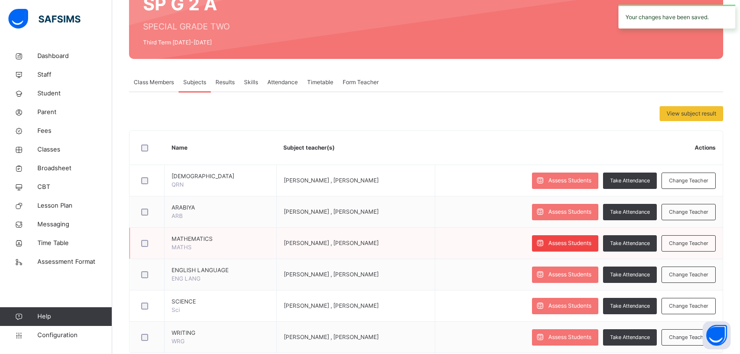
scroll to position [125, 0]
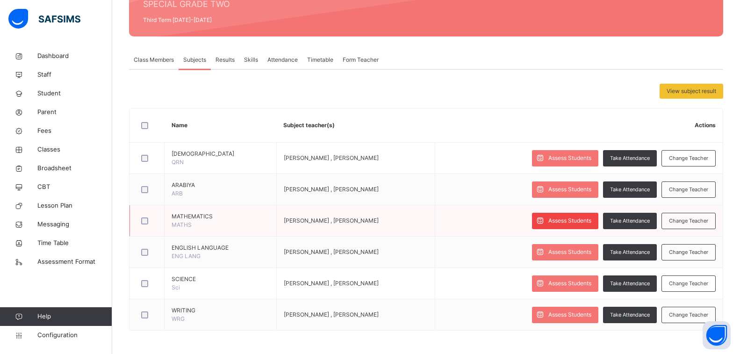
click at [579, 215] on div "Assess Students" at bounding box center [565, 221] width 66 height 16
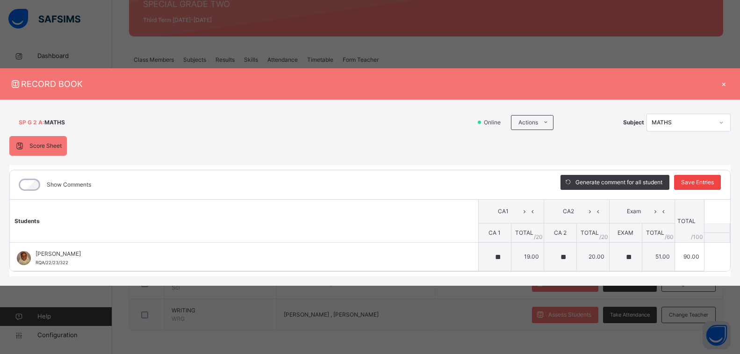
click at [691, 182] on span "Save Entries" at bounding box center [697, 182] width 33 height 8
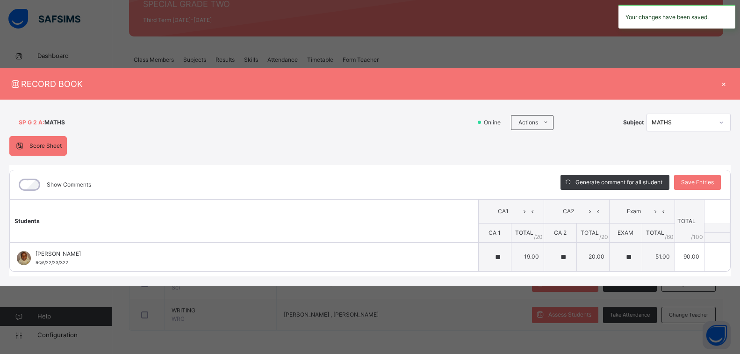
click at [725, 84] on div "×" at bounding box center [724, 84] width 14 height 13
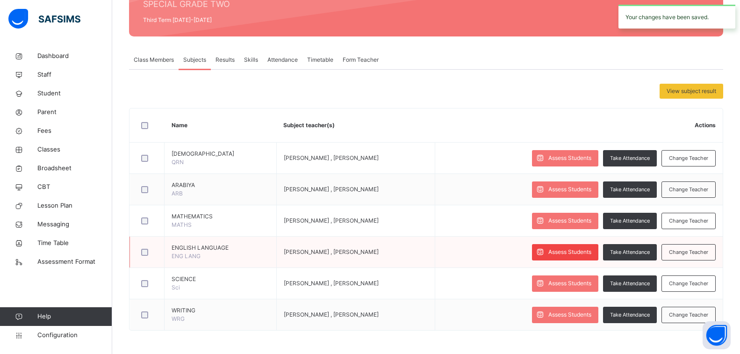
click at [576, 252] on span "Assess Students" at bounding box center [569, 252] width 43 height 8
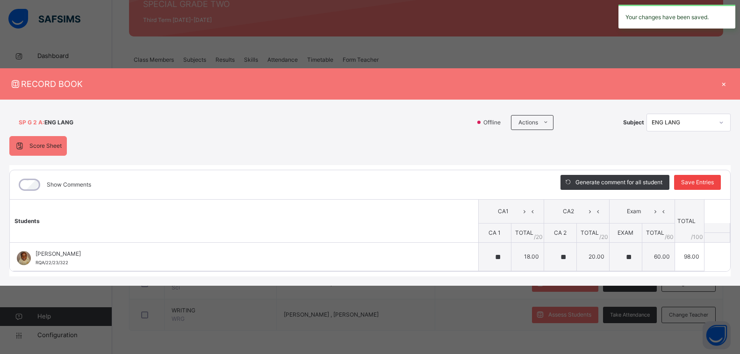
click at [689, 183] on span "Save Entries" at bounding box center [697, 182] width 33 height 8
drag, startPoint x: 726, startPoint y: 85, endPoint x: 720, endPoint y: 93, distance: 10.0
click at [726, 85] on div "×" at bounding box center [724, 84] width 14 height 13
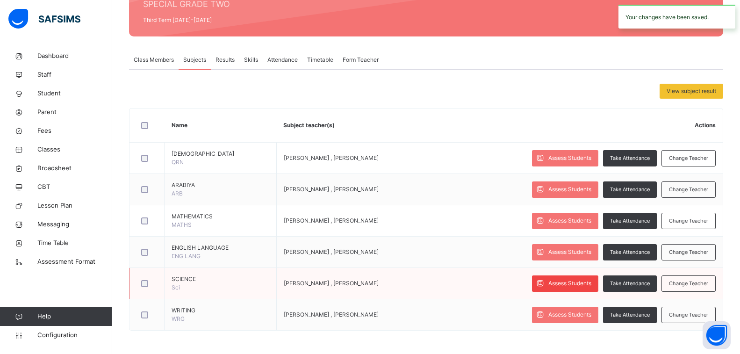
click at [579, 285] on span "Assess Students" at bounding box center [569, 283] width 43 height 8
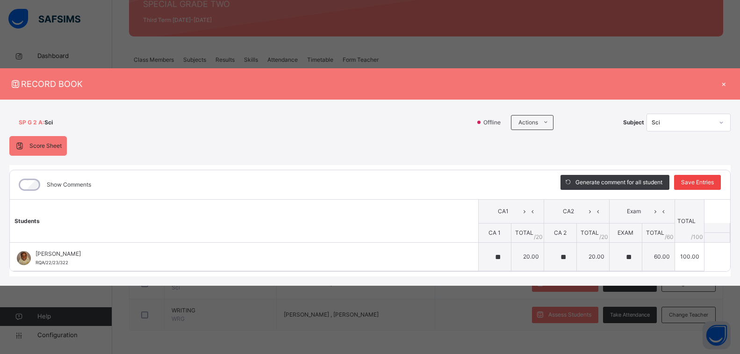
click at [709, 177] on div "Save Entries" at bounding box center [697, 182] width 47 height 15
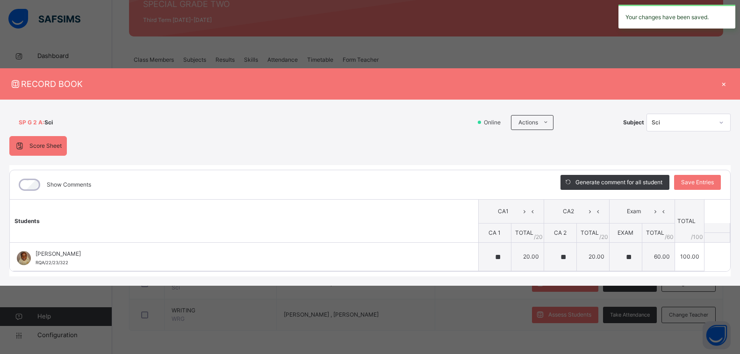
click at [723, 85] on div "×" at bounding box center [724, 84] width 14 height 13
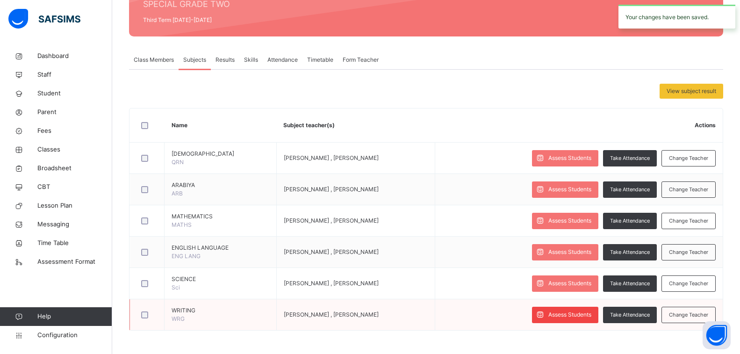
click at [579, 311] on span "Assess Students" at bounding box center [569, 314] width 43 height 8
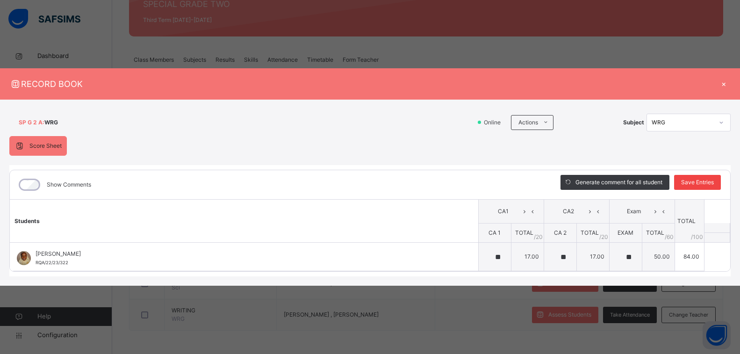
click at [704, 179] on span "Save Entries" at bounding box center [697, 182] width 33 height 8
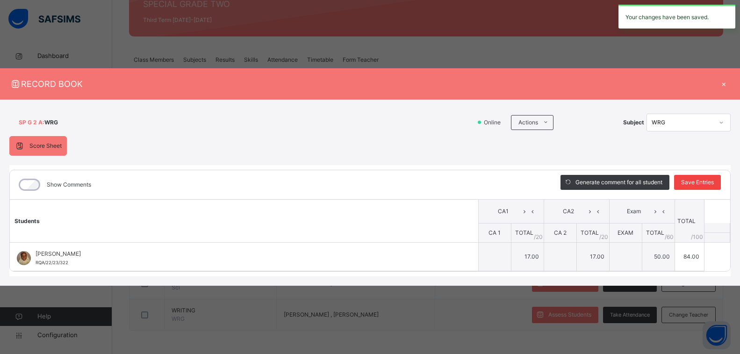
type input "**"
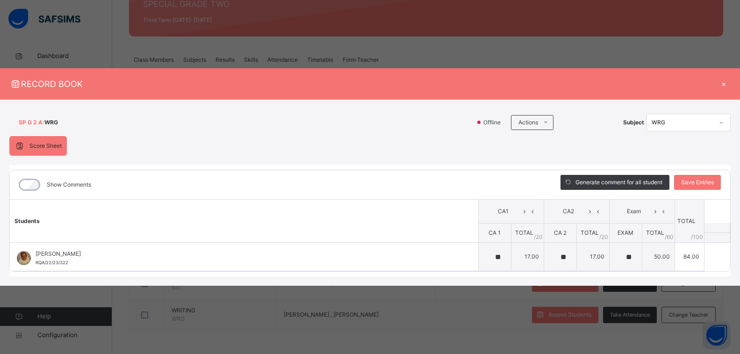
click at [16, 187] on div "Show Comments" at bounding box center [53, 185] width 79 height 20
click at [725, 84] on div "×" at bounding box center [724, 84] width 14 height 13
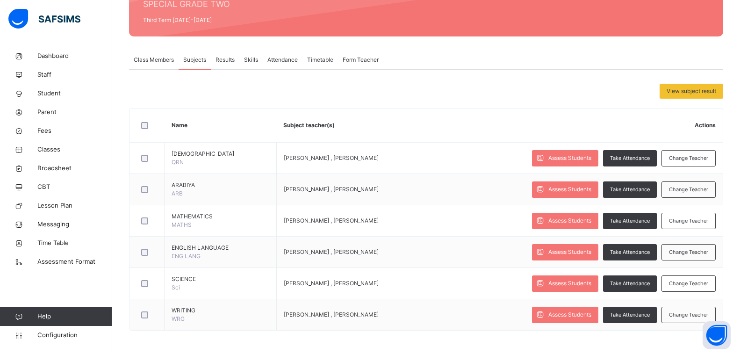
click at [230, 60] on span "Results" at bounding box center [225, 60] width 19 height 8
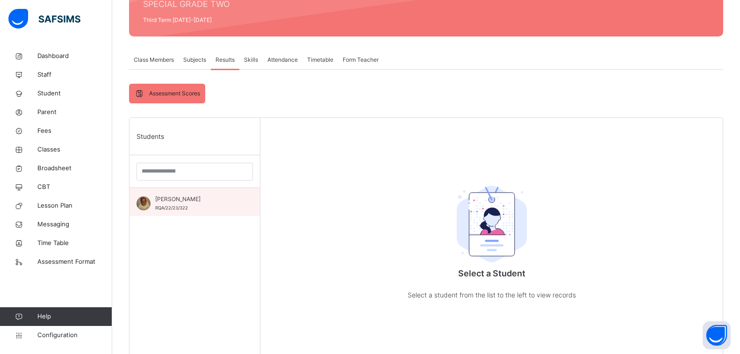
click at [178, 203] on span "[PERSON_NAME]" at bounding box center [197, 199] width 84 height 8
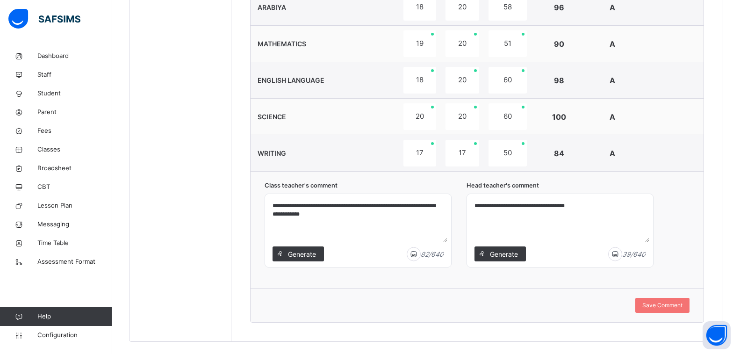
scroll to position [446, 0]
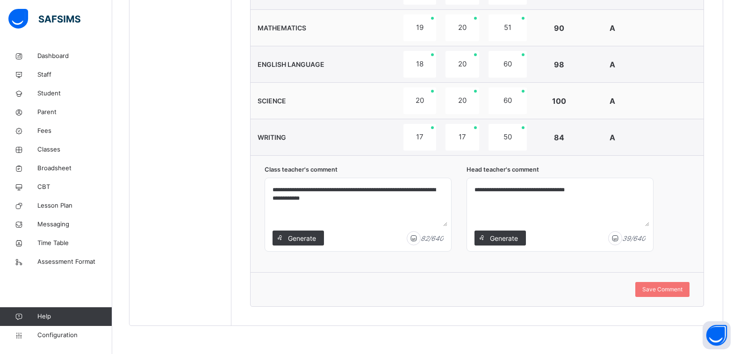
click at [304, 189] on textarea "**********" at bounding box center [358, 204] width 179 height 44
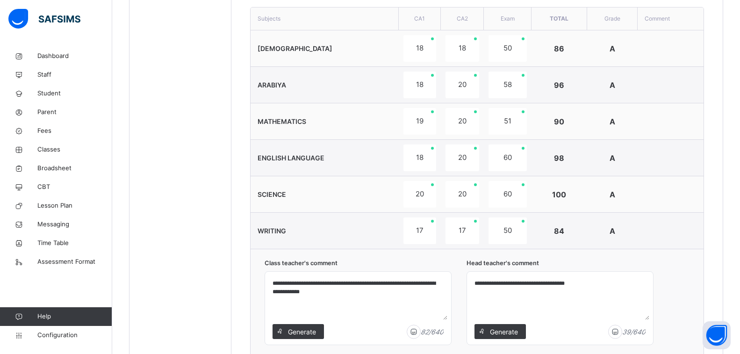
scroll to position [399, 0]
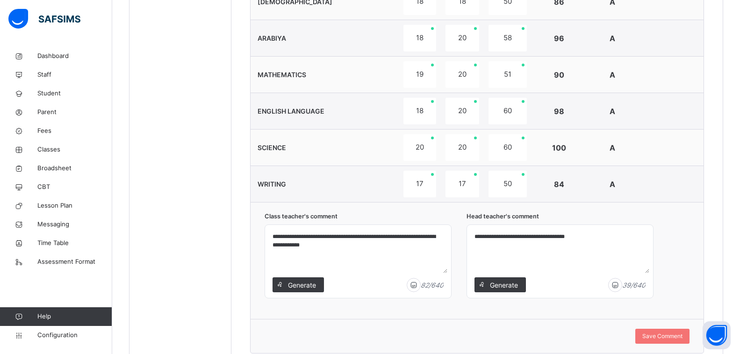
click at [587, 242] on textarea "**********" at bounding box center [560, 251] width 179 height 44
type textarea "**********"
click at [662, 337] on span "Save Comment" at bounding box center [662, 336] width 40 height 8
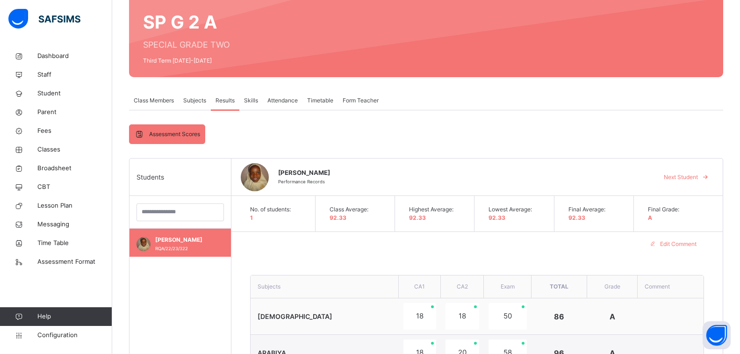
scroll to position [72, 0]
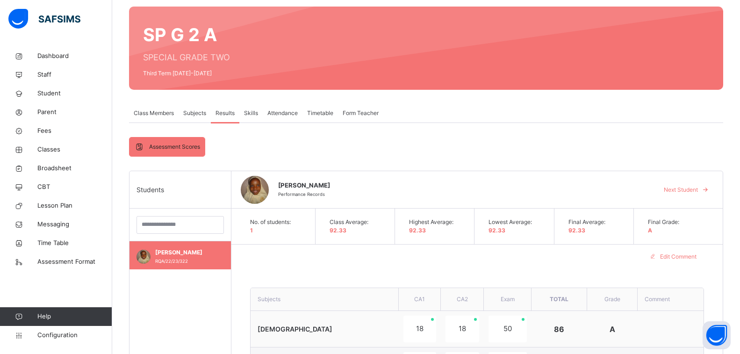
click at [287, 115] on span "Attendance" at bounding box center [282, 113] width 30 height 8
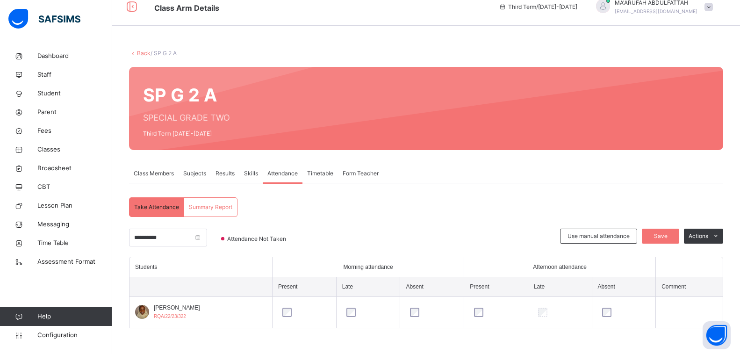
scroll to position [12, 0]
click at [311, 175] on span "Timetable" at bounding box center [320, 173] width 26 height 8
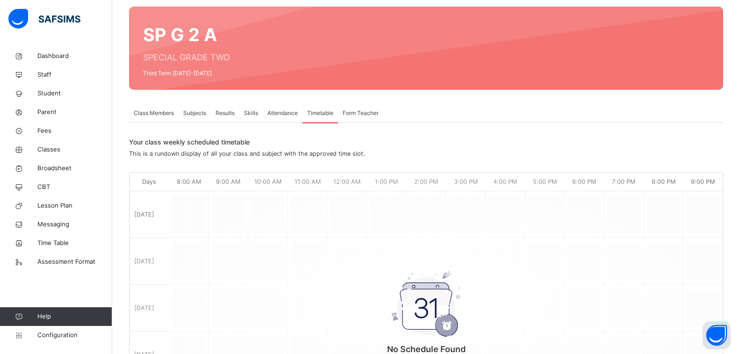
click at [274, 117] on span "Attendance" at bounding box center [282, 113] width 30 height 8
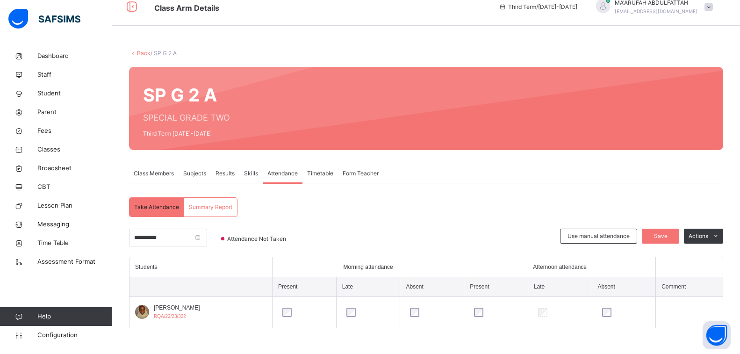
click at [246, 175] on span "Skills" at bounding box center [251, 173] width 14 height 8
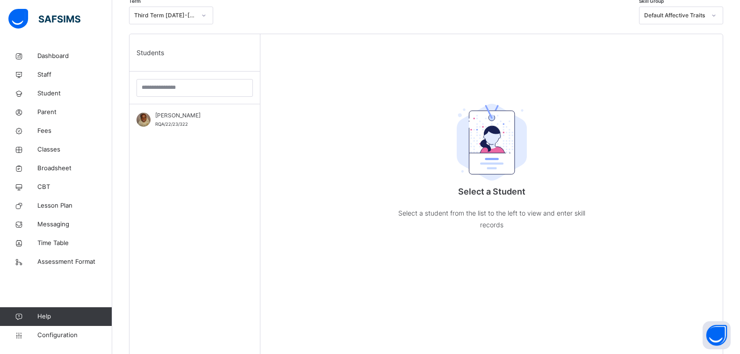
scroll to position [212, 0]
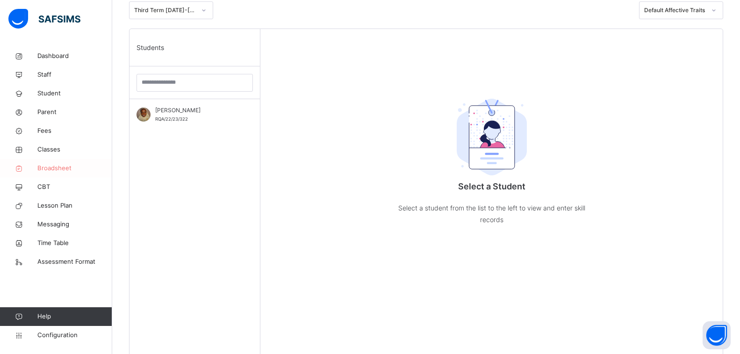
click at [56, 172] on span "Broadsheet" at bounding box center [74, 168] width 75 height 9
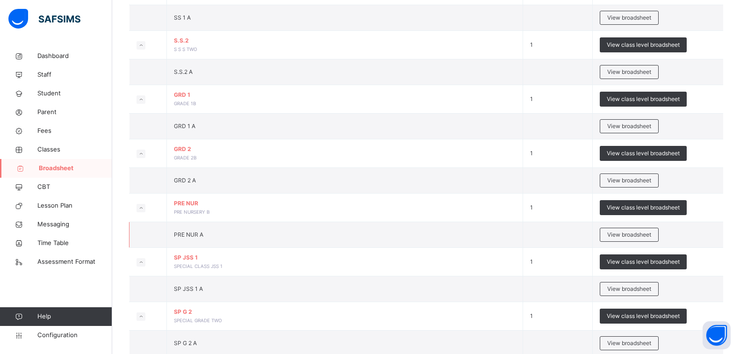
scroll to position [808, 0]
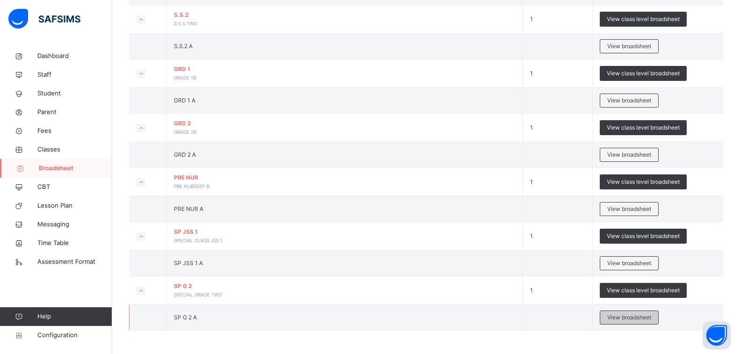
click at [648, 317] on span "View broadsheet" at bounding box center [629, 317] width 44 height 8
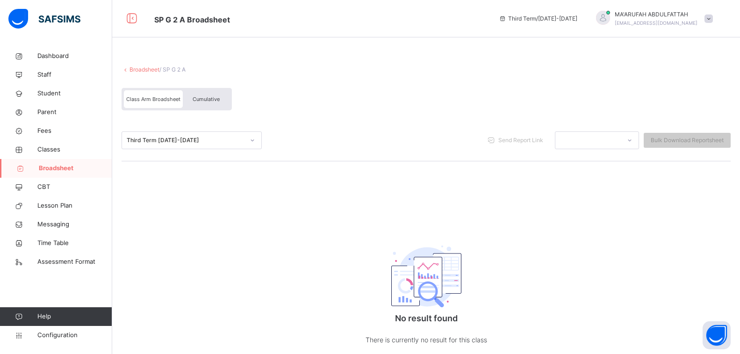
click at [198, 141] on div "Third Term [DATE]-[DATE]" at bounding box center [186, 140] width 118 height 8
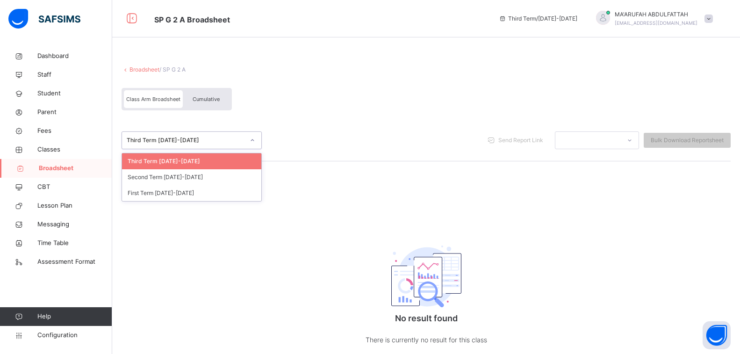
click at [188, 160] on div "Third Term [DATE]-[DATE]" at bounding box center [191, 161] width 139 height 16
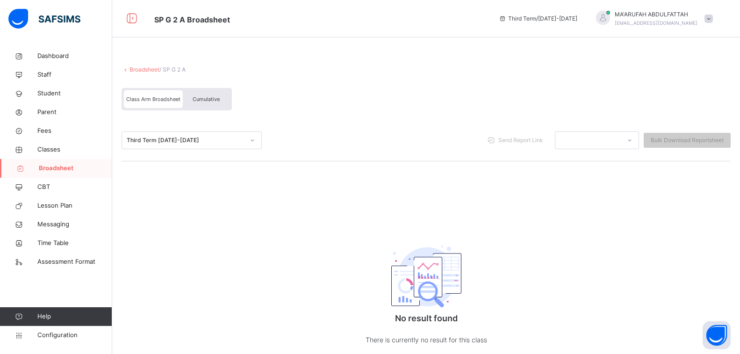
click at [207, 94] on div "Cumulative" at bounding box center [206, 99] width 47 height 18
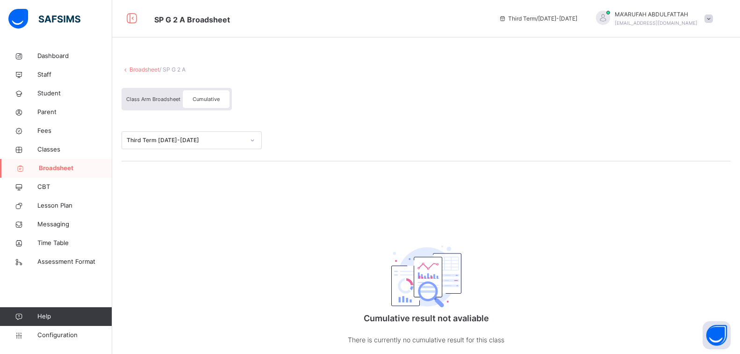
click at [140, 88] on div "Class Arm Broadsheet Cumulative" at bounding box center [177, 99] width 110 height 22
click at [138, 100] on span "Class Arm Broadsheet" at bounding box center [153, 99] width 54 height 7
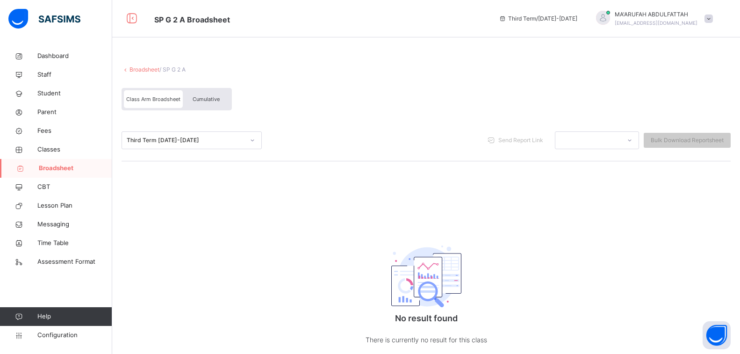
click at [67, 166] on span "Broadsheet" at bounding box center [75, 168] width 73 height 9
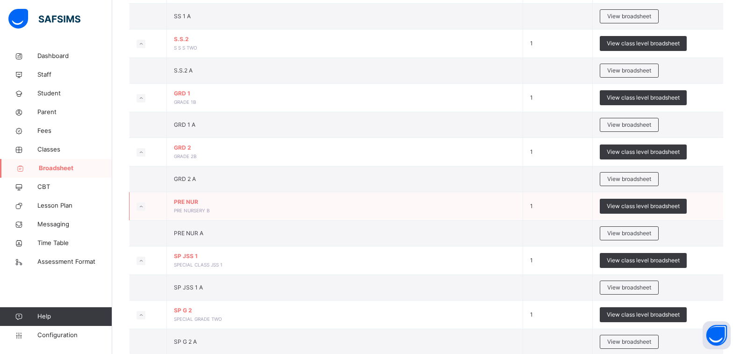
scroll to position [808, 0]
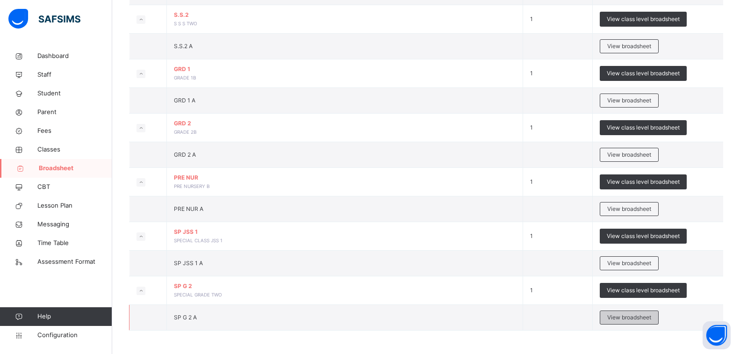
click at [627, 311] on div "View broadsheet" at bounding box center [629, 317] width 59 height 14
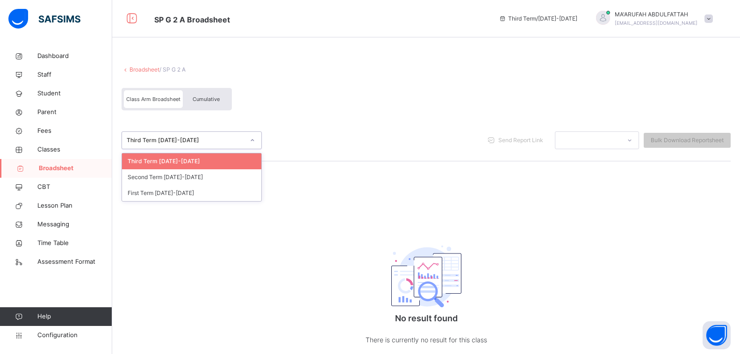
click at [151, 139] on div "Third Term [DATE]-[DATE]" at bounding box center [186, 140] width 118 height 8
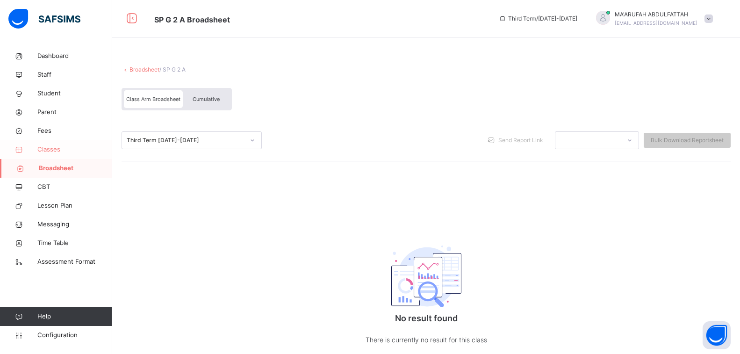
click at [51, 152] on span "Classes" at bounding box center [74, 149] width 75 height 9
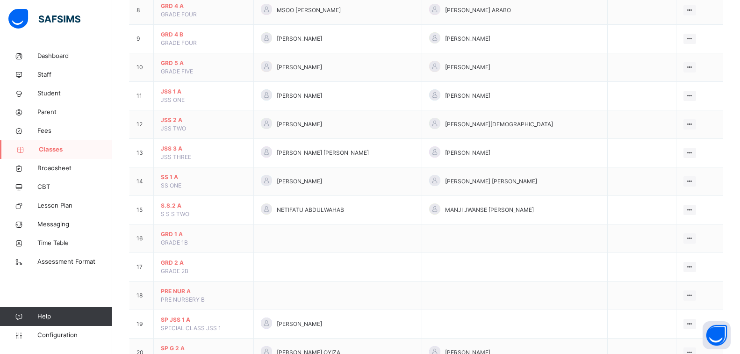
scroll to position [351, 0]
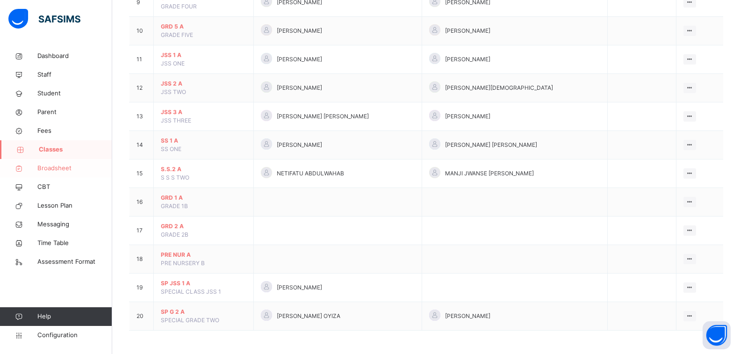
click at [51, 171] on span "Broadsheet" at bounding box center [74, 168] width 75 height 9
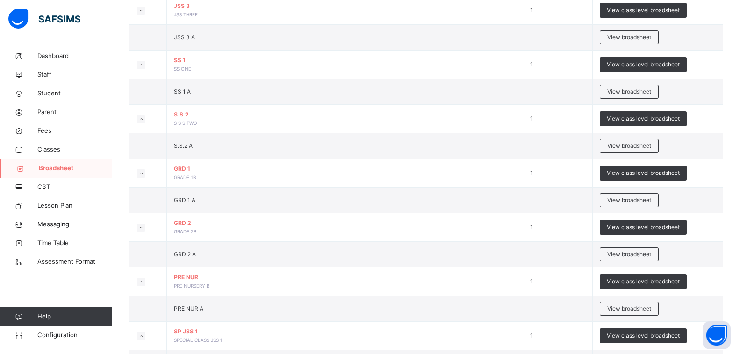
scroll to position [808, 0]
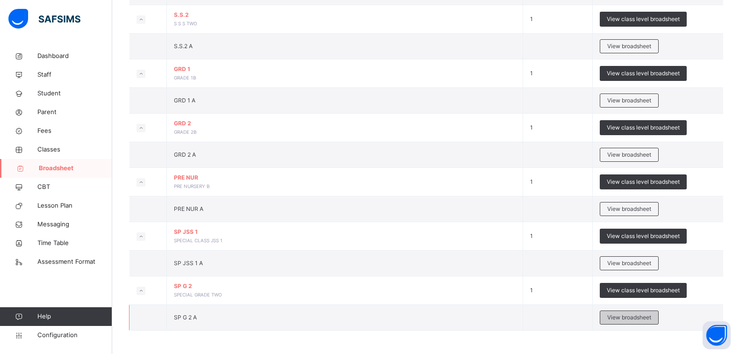
click at [636, 315] on span "View broadsheet" at bounding box center [629, 317] width 44 height 8
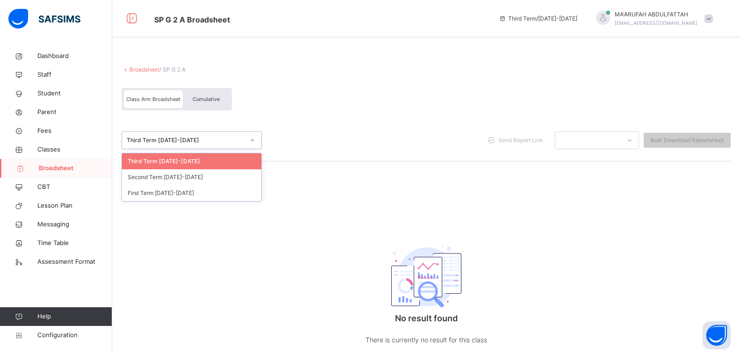
click at [181, 137] on div "Third Term [DATE]-[DATE]" at bounding box center [186, 140] width 118 height 8
click at [149, 174] on div "Second Term [DATE]-[DATE]" at bounding box center [191, 177] width 139 height 16
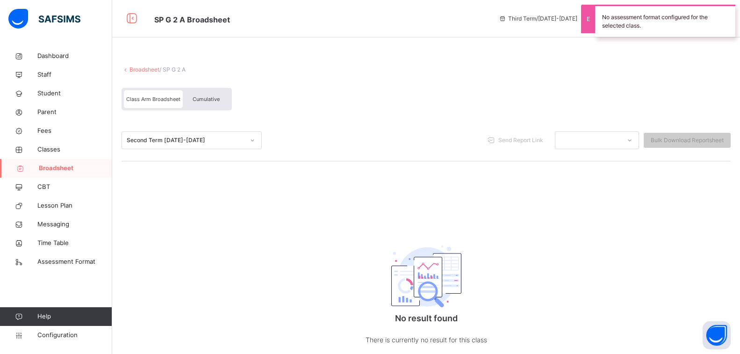
click at [195, 145] on div "Second Term [DATE]-[DATE]" at bounding box center [183, 140] width 122 height 14
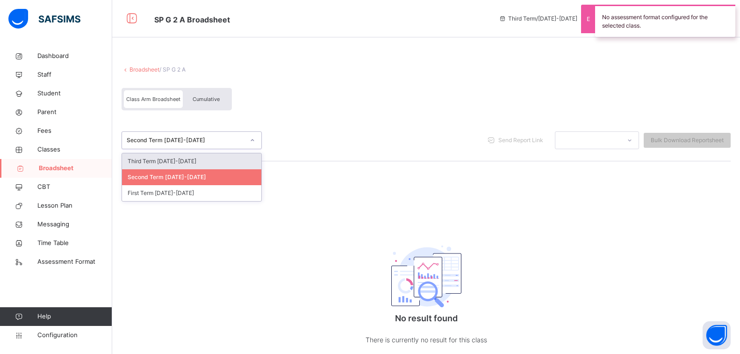
click at [181, 166] on div "Third Term [DATE]-[DATE]" at bounding box center [191, 161] width 139 height 16
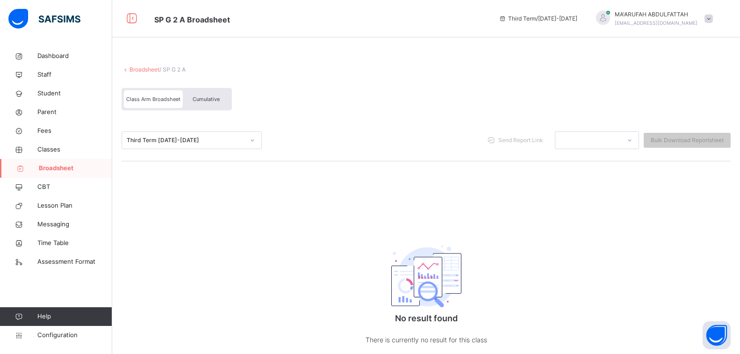
click at [184, 138] on div "Third Term [DATE]-[DATE]" at bounding box center [186, 140] width 118 height 8
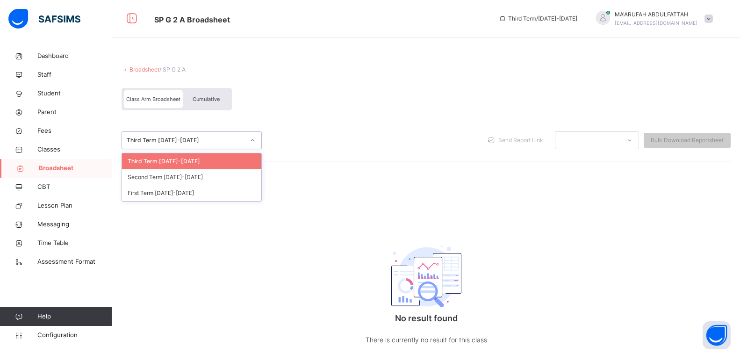
click at [172, 160] on div "Third Term [DATE]-[DATE]" at bounding box center [191, 161] width 139 height 16
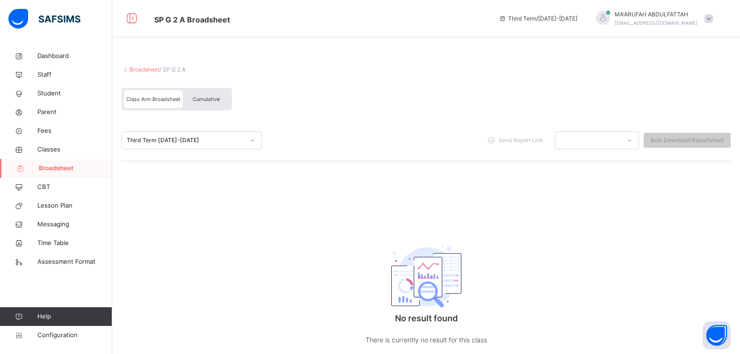
click at [176, 70] on span "/ SP G 2 A" at bounding box center [172, 69] width 26 height 7
click at [52, 147] on span "Classes" at bounding box center [74, 149] width 75 height 9
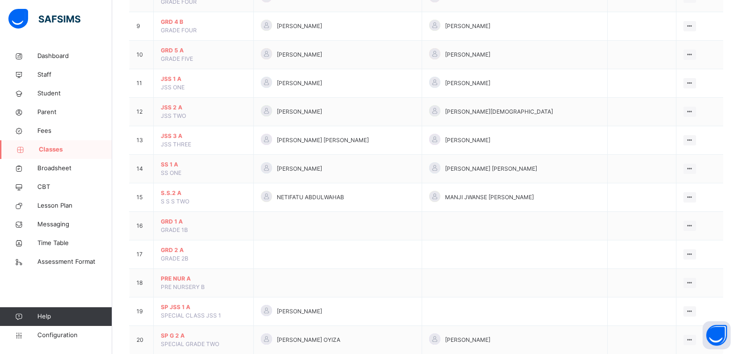
scroll to position [351, 0]
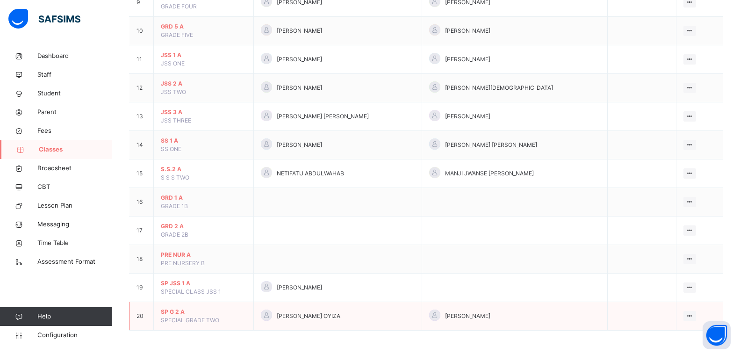
click at [174, 308] on span "SP G 2 A" at bounding box center [204, 312] width 86 height 8
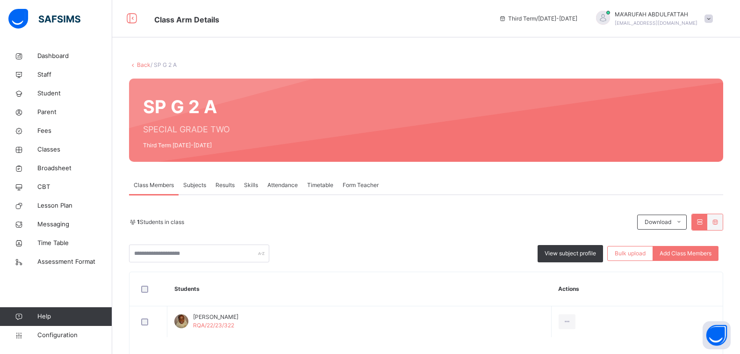
scroll to position [35, 0]
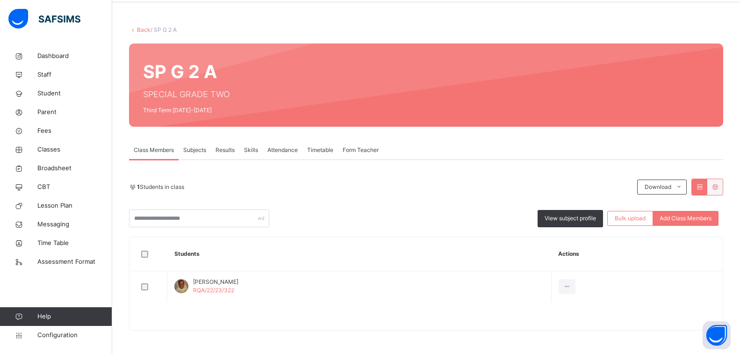
click at [201, 151] on span "Subjects" at bounding box center [194, 150] width 23 height 8
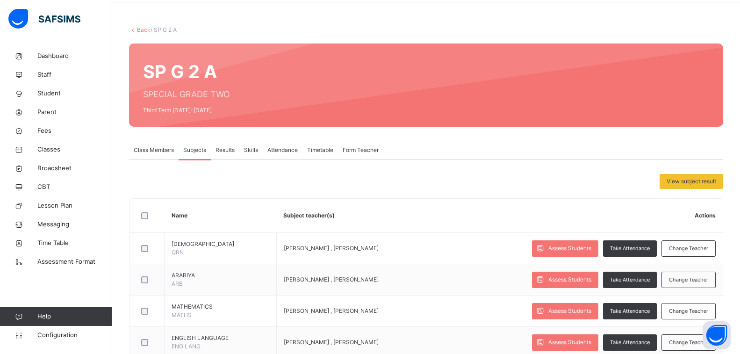
click at [227, 148] on span "Results" at bounding box center [225, 150] width 19 height 8
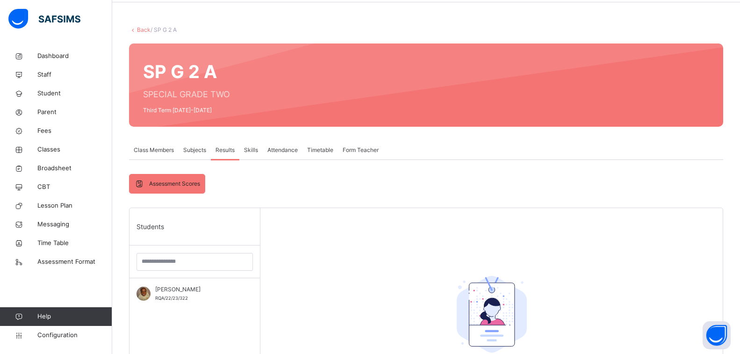
click at [248, 157] on div "Skills" at bounding box center [250, 150] width 23 height 19
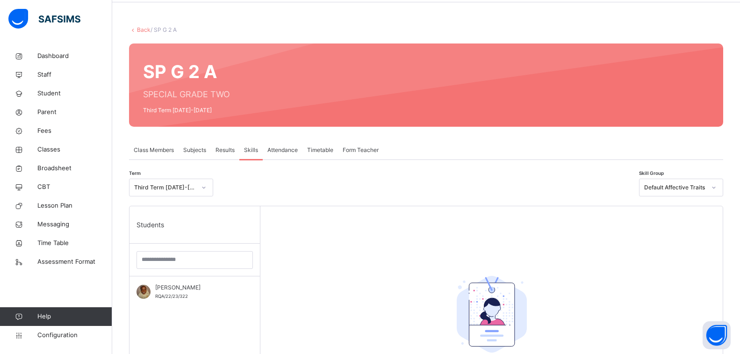
scroll to position [82, 0]
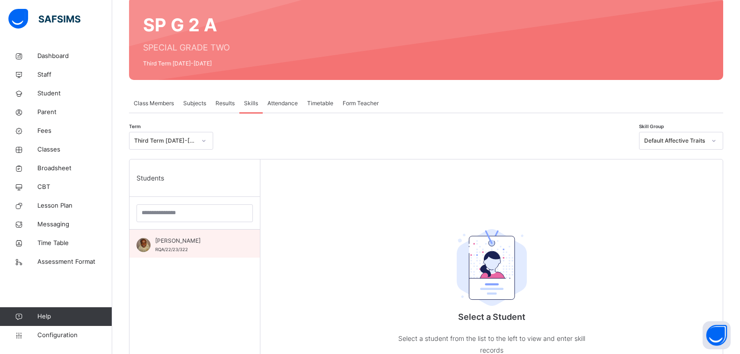
click at [202, 235] on div "[PERSON_NAME]/22/23/322" at bounding box center [195, 244] width 130 height 28
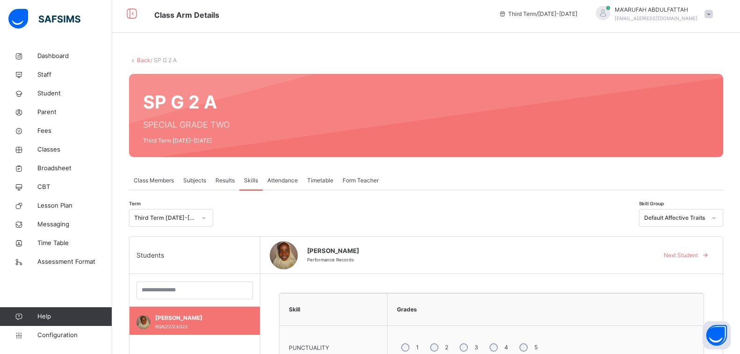
scroll to position [0, 0]
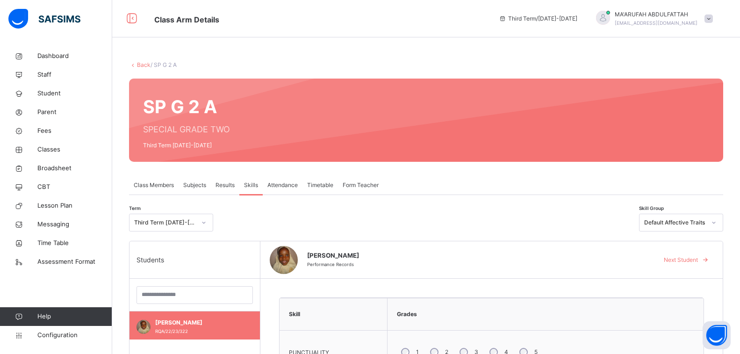
click at [286, 180] on div "Attendance" at bounding box center [283, 185] width 40 height 19
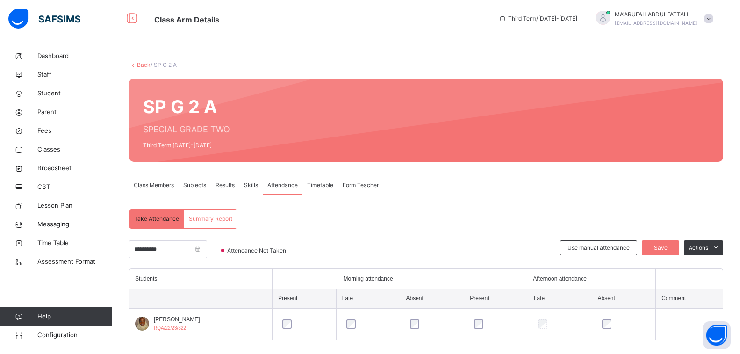
click at [244, 187] on span "Skills" at bounding box center [251, 185] width 14 height 8
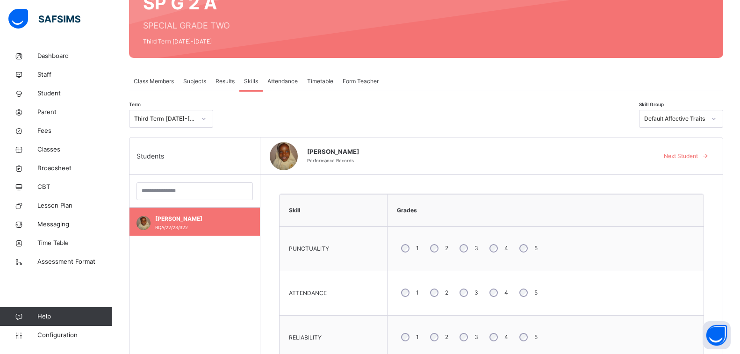
scroll to position [89, 0]
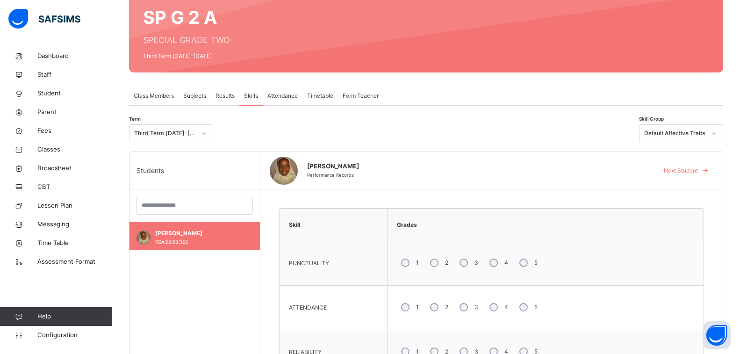
click at [705, 139] on div "Default Affective Traits" at bounding box center [672, 133] width 65 height 14
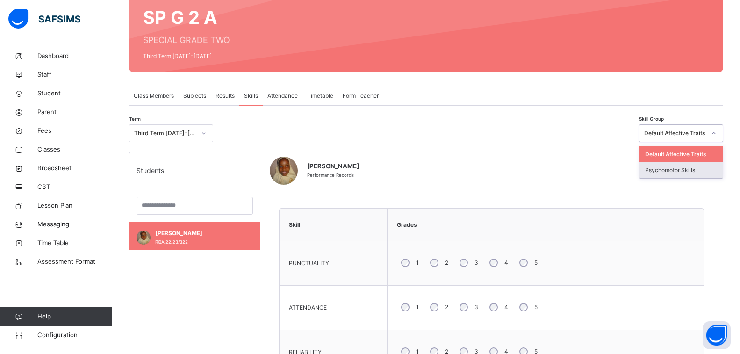
click at [693, 171] on div "Psychomotor Skills" at bounding box center [681, 170] width 83 height 16
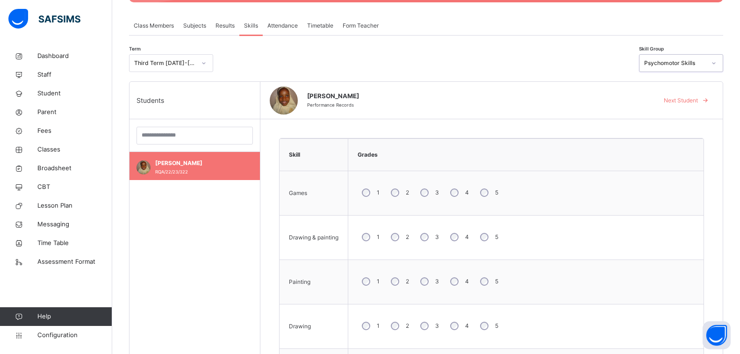
scroll to position [0, 0]
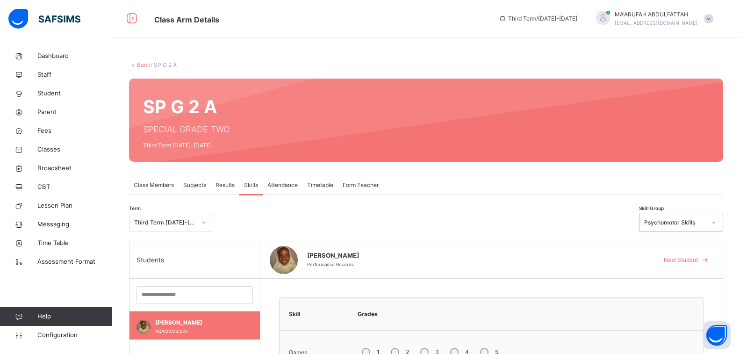
click at [312, 186] on span "Timetable" at bounding box center [320, 185] width 26 height 8
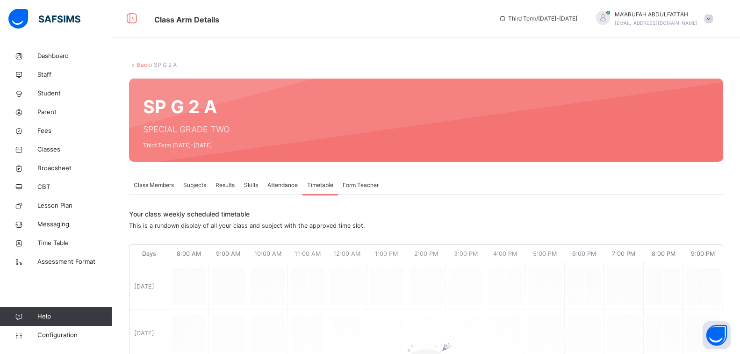
click at [363, 182] on span "Form Teacher" at bounding box center [361, 185] width 36 height 8
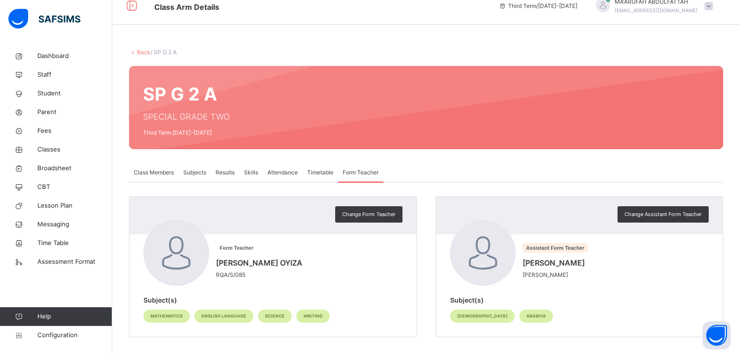
scroll to position [19, 0]
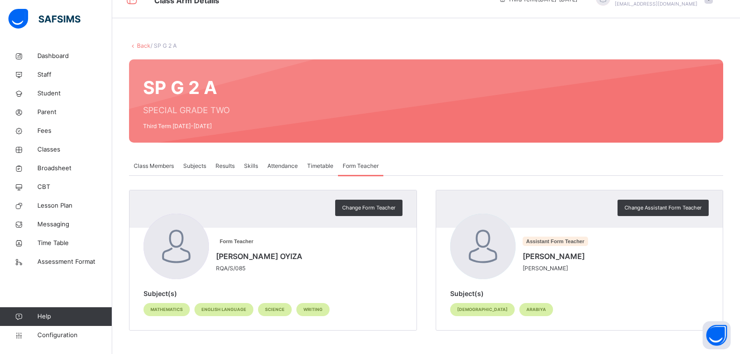
click at [204, 164] on span "Subjects" at bounding box center [194, 166] width 23 height 8
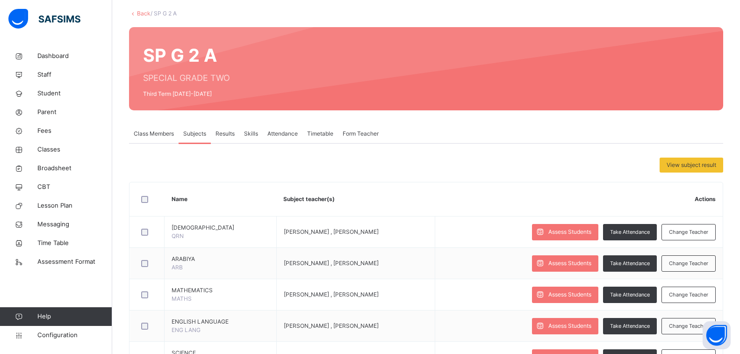
scroll to position [125, 0]
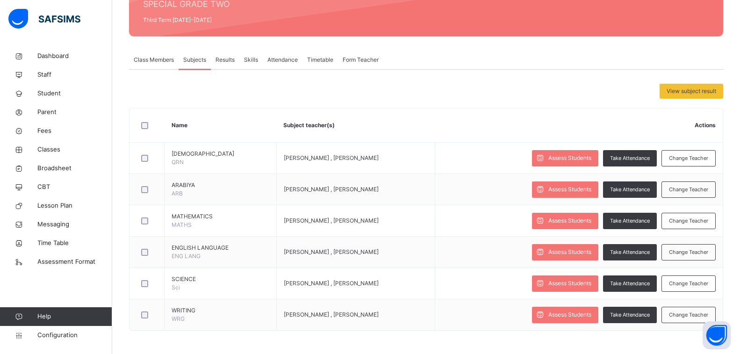
click at [232, 59] on span "Results" at bounding box center [225, 60] width 19 height 8
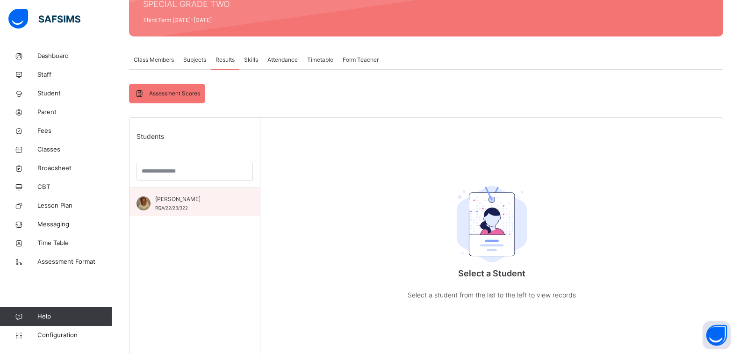
click at [202, 211] on div "[PERSON_NAME]/22/23/322" at bounding box center [197, 203] width 84 height 17
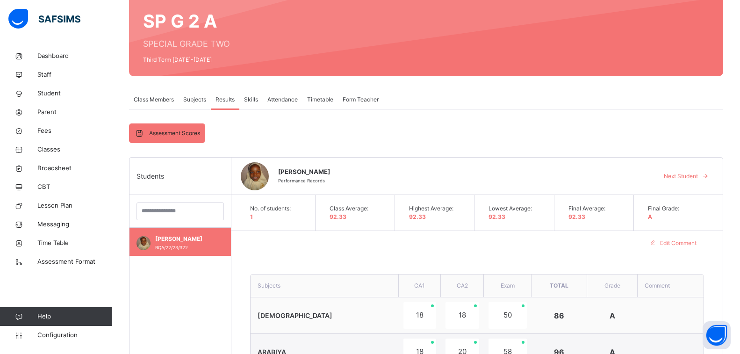
scroll to position [72, 0]
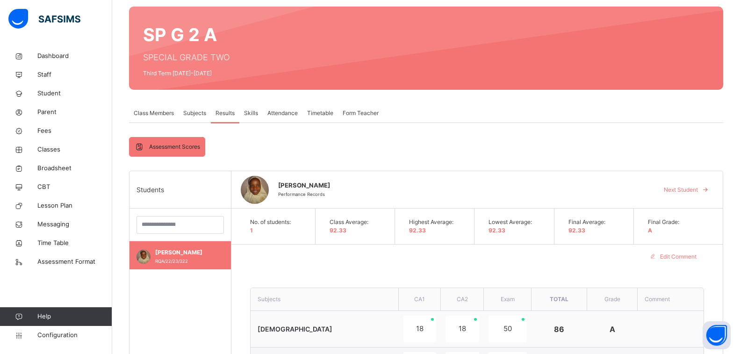
click at [185, 112] on span "Subjects" at bounding box center [194, 113] width 23 height 8
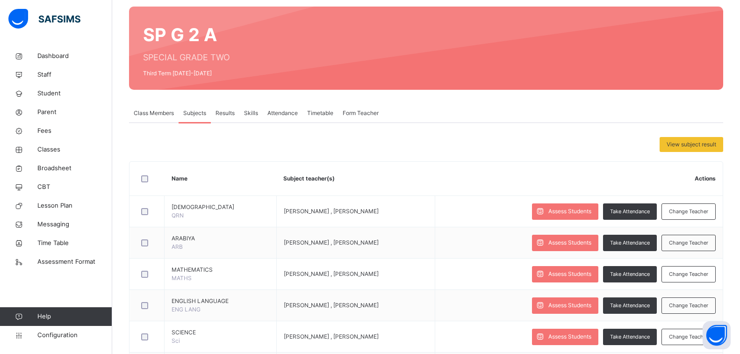
click at [159, 112] on span "Class Members" at bounding box center [154, 113] width 40 height 8
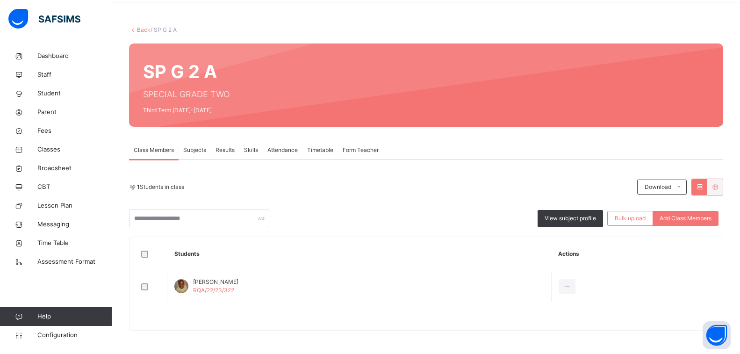
scroll to position [35, 0]
click at [63, 167] on span "Broadsheet" at bounding box center [74, 168] width 75 height 9
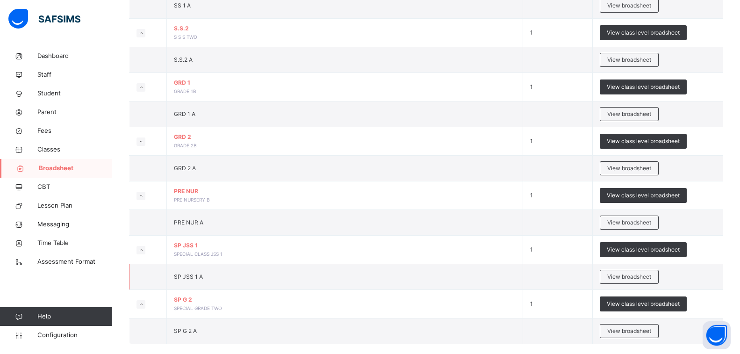
scroll to position [808, 0]
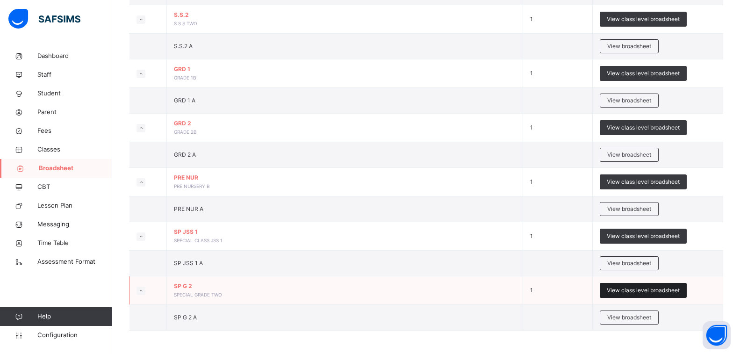
click at [656, 289] on span "View class level broadsheet" at bounding box center [643, 290] width 73 height 8
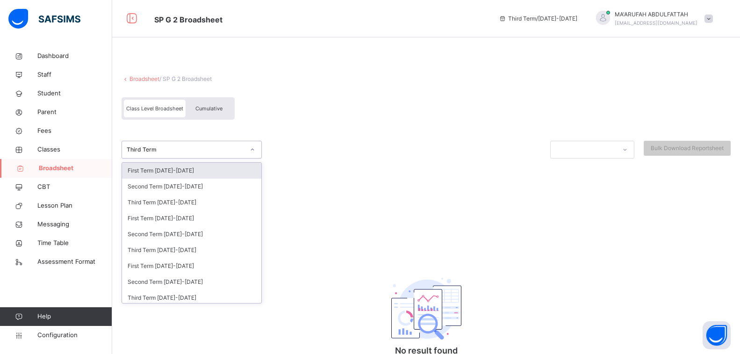
click at [206, 148] on div "Third Term" at bounding box center [186, 149] width 118 height 8
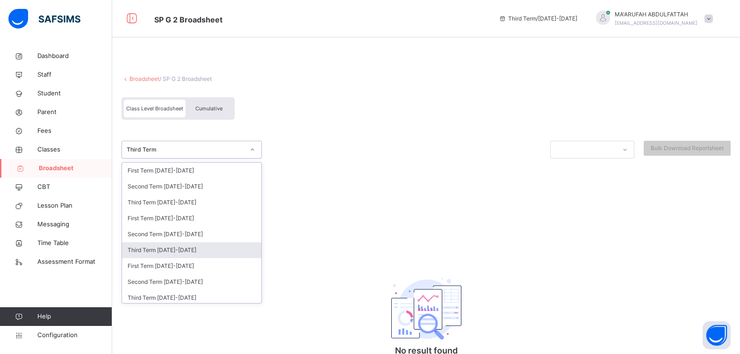
click at [163, 250] on div "Third Term [DATE]-[DATE]" at bounding box center [191, 250] width 139 height 16
click at [173, 154] on div "Third Term [DATE]-[DATE]" at bounding box center [183, 150] width 122 height 14
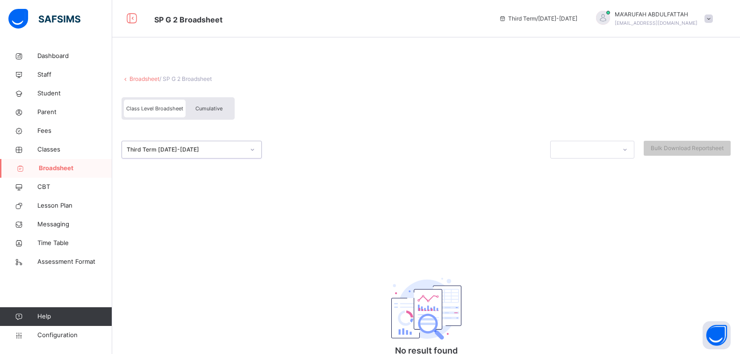
click at [173, 154] on div "Third Term [DATE]-[DATE]" at bounding box center [183, 150] width 122 height 14
click at [284, 142] on div "option Third Term [DATE]-[DATE], selected. 0 results available. Select is focus…" at bounding box center [426, 150] width 609 height 18
click at [139, 78] on link "Broadsheet" at bounding box center [145, 78] width 30 height 7
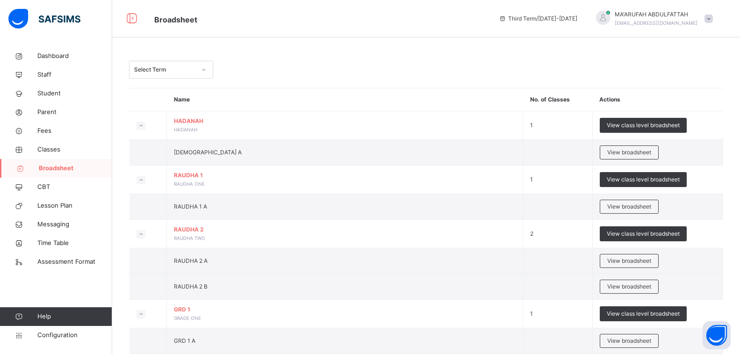
click at [166, 72] on div "Select Term" at bounding box center [165, 69] width 62 height 8
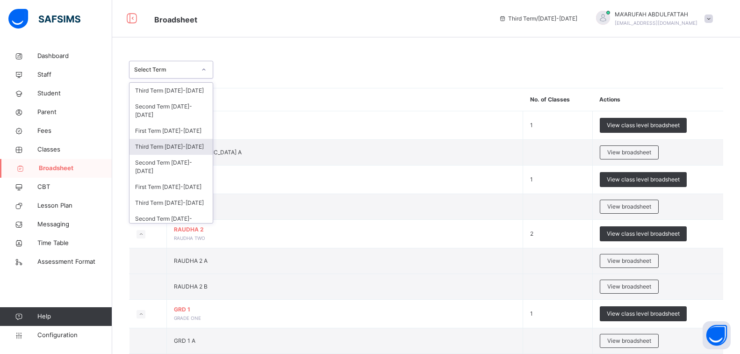
click at [166, 147] on div "Third Term [DATE]-[DATE]" at bounding box center [171, 147] width 83 height 16
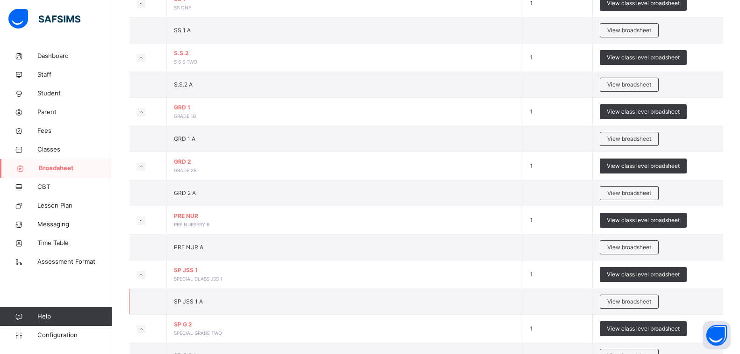
scroll to position [841, 0]
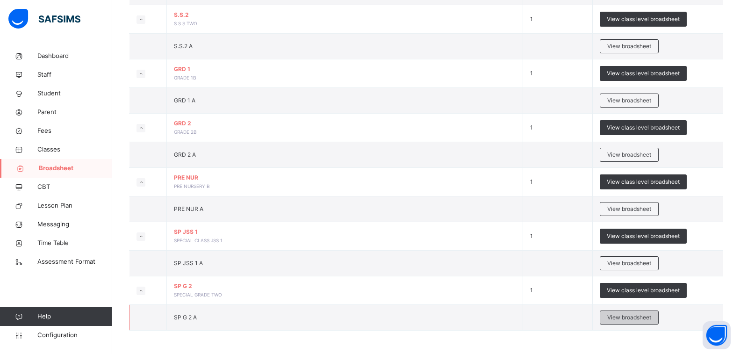
click at [622, 312] on div "View broadsheet" at bounding box center [629, 317] width 59 height 14
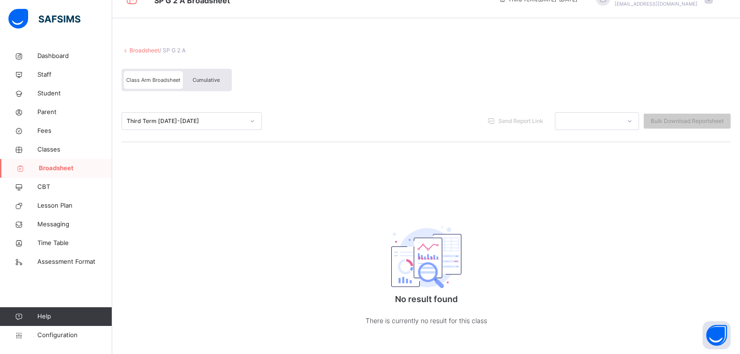
scroll to position [30, 0]
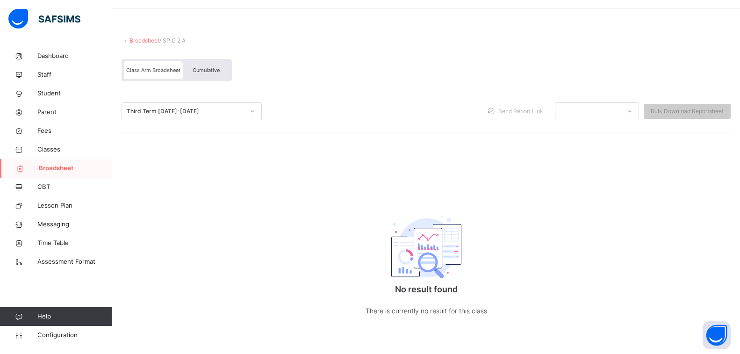
click at [186, 96] on div "Third Term [DATE]-[DATE] Send Report Link Bulk Download Reportsheet" at bounding box center [426, 112] width 609 height 42
click at [191, 108] on div "Third Term [DATE]-[DATE]" at bounding box center [186, 111] width 118 height 8
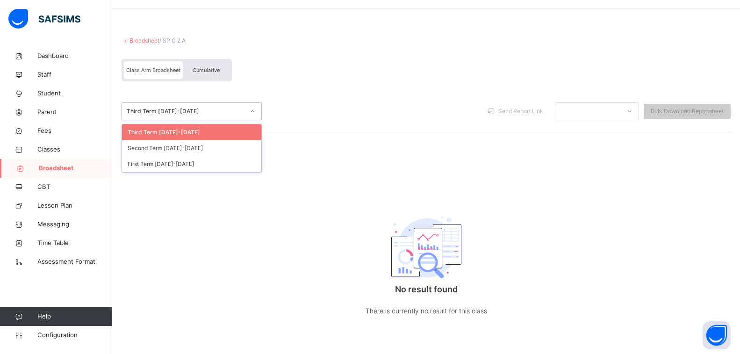
click at [191, 108] on div "Third Term [DATE]-[DATE]" at bounding box center [186, 111] width 118 height 8
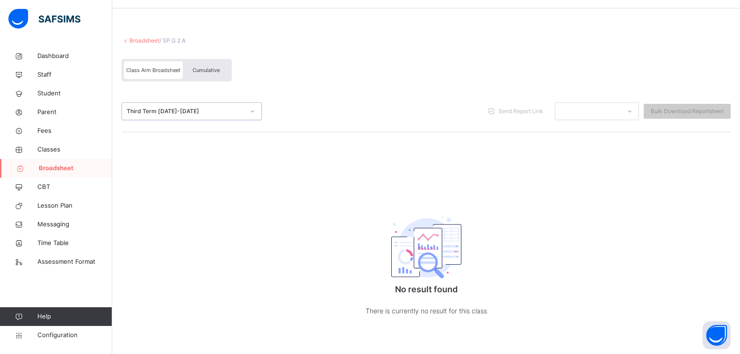
click at [141, 38] on link "Broadsheet" at bounding box center [145, 40] width 30 height 7
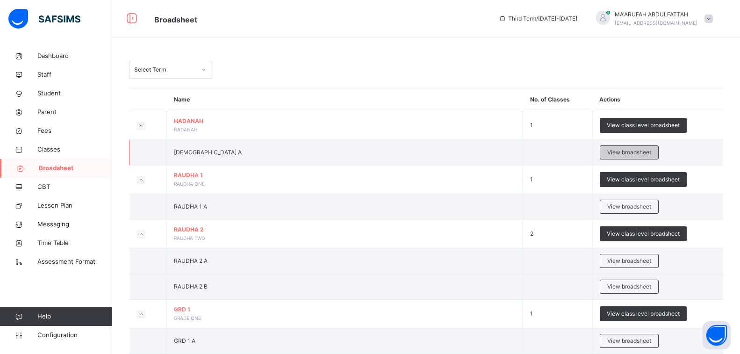
click at [643, 153] on span "View broadsheet" at bounding box center [629, 152] width 44 height 8
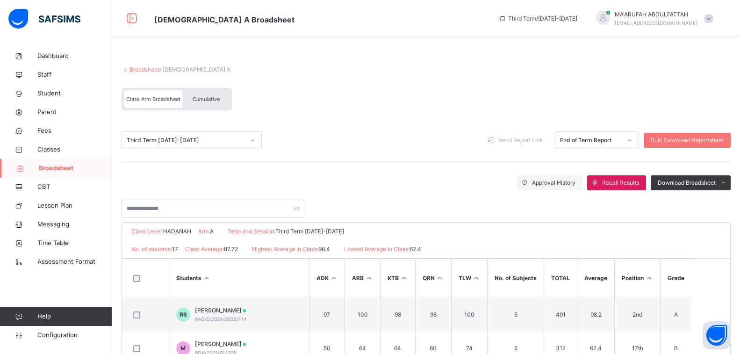
click at [145, 70] on link "Broadsheet" at bounding box center [145, 69] width 30 height 7
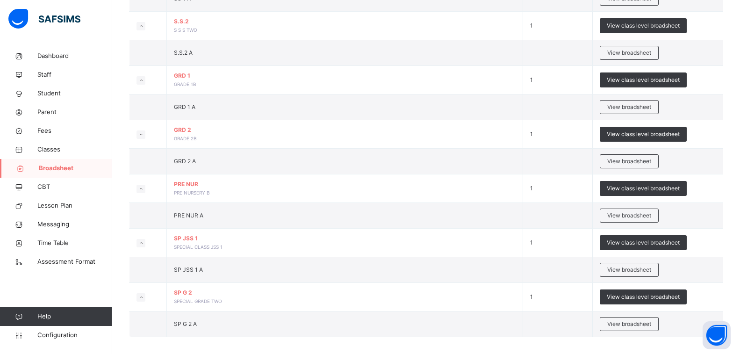
scroll to position [808, 0]
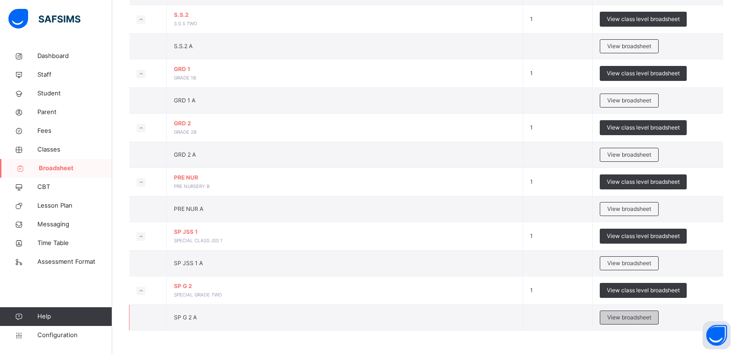
click at [617, 316] on span "View broadsheet" at bounding box center [629, 317] width 44 height 8
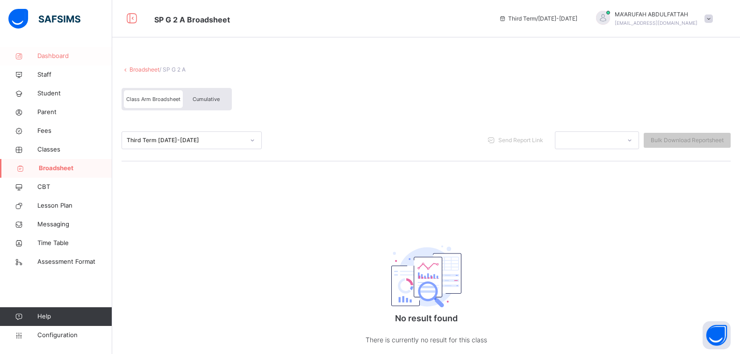
click at [59, 54] on span "Dashboard" at bounding box center [74, 55] width 75 height 9
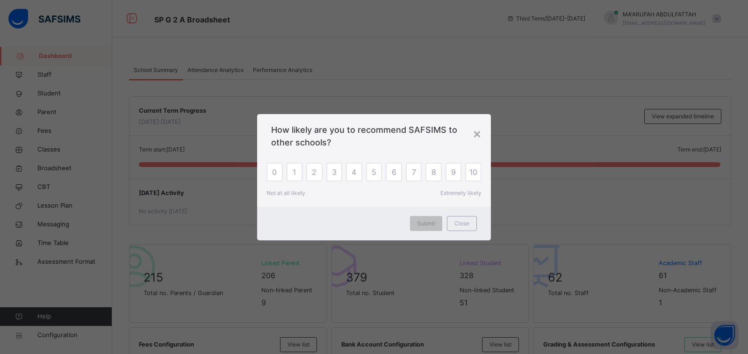
click at [331, 173] on div "3" at bounding box center [334, 172] width 16 height 19
click at [333, 173] on span "3" at bounding box center [334, 171] width 5 height 11
click at [416, 218] on div "Submit" at bounding box center [426, 223] width 32 height 15
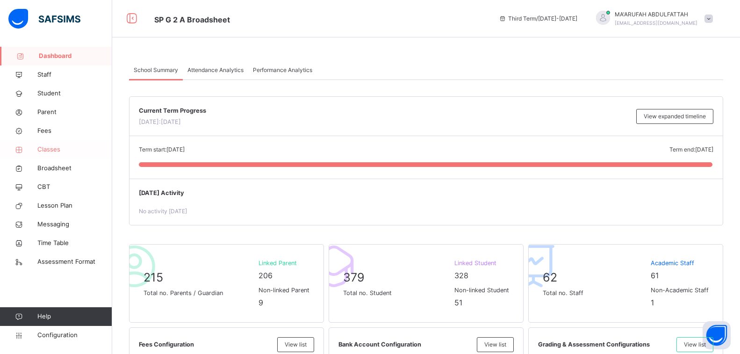
click at [48, 152] on span "Classes" at bounding box center [74, 149] width 75 height 9
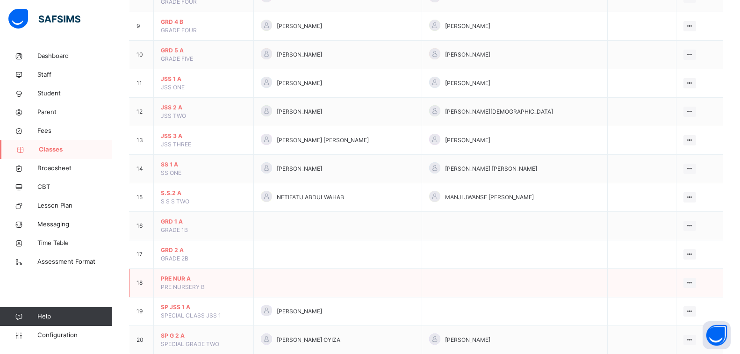
scroll to position [351, 0]
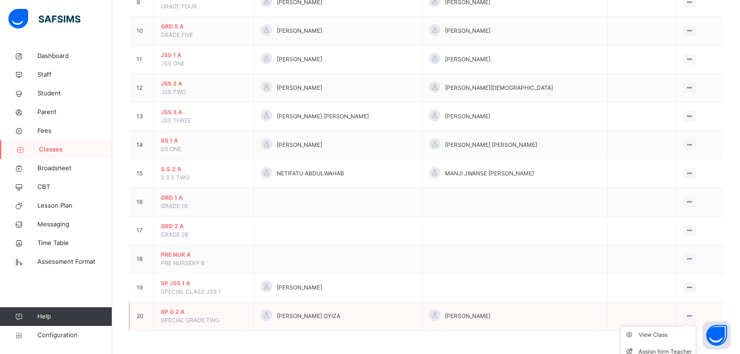
click at [694, 316] on icon at bounding box center [690, 315] width 8 height 7
